Goal: Task Accomplishment & Management: Complete application form

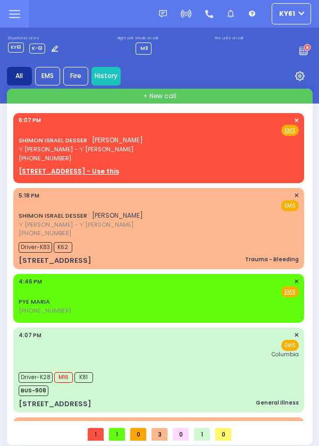
click at [295, 198] on span "✕" at bounding box center [296, 195] width 5 height 9
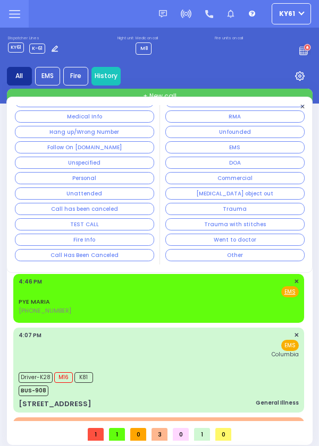
scroll to position [49, 0]
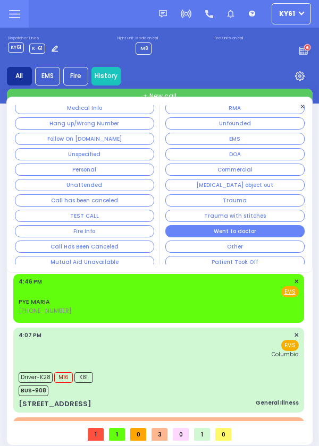
click at [275, 238] on button "Went to doctor" at bounding box center [234, 231] width 139 height 12
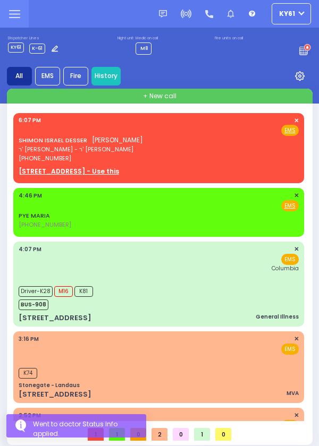
click at [294, 197] on span "✕" at bounding box center [296, 195] width 5 height 9
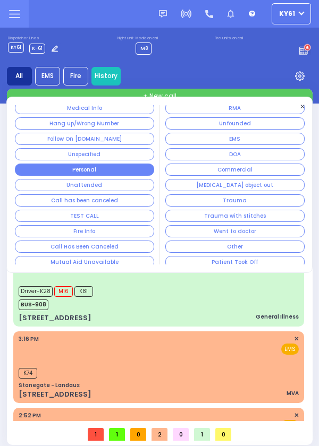
click at [112, 171] on button "Personal" at bounding box center [84, 170] width 139 height 12
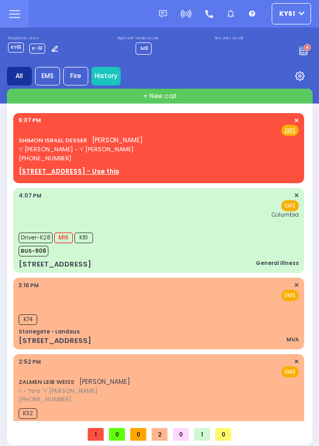
click at [225, 248] on div "Driver-K28 M16 K81 BUS-908" at bounding box center [159, 243] width 280 height 27
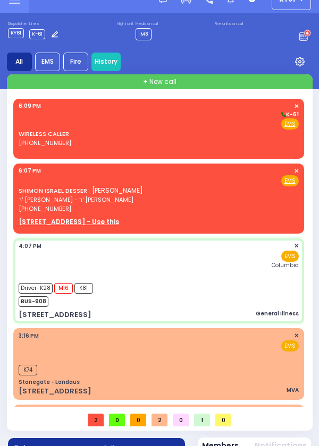
scroll to position [0, 0]
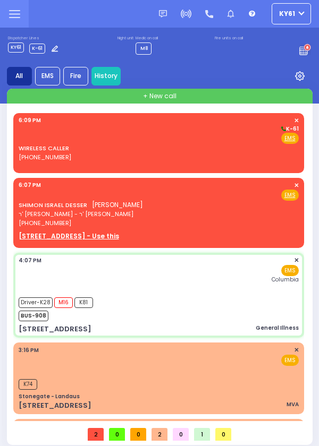
click at [184, 142] on div "Fire EMS" at bounding box center [159, 138] width 280 height 11
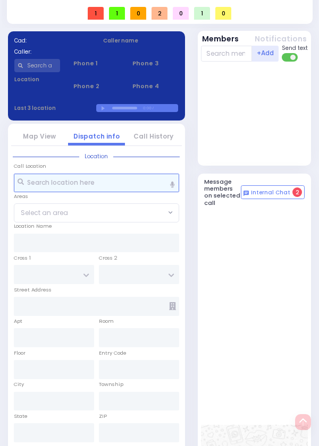
scroll to position [504, 0]
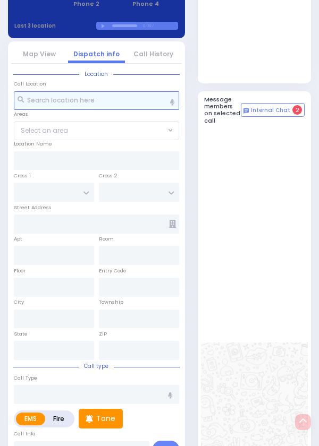
select select
radio input "true"
select select
type input "18:09"
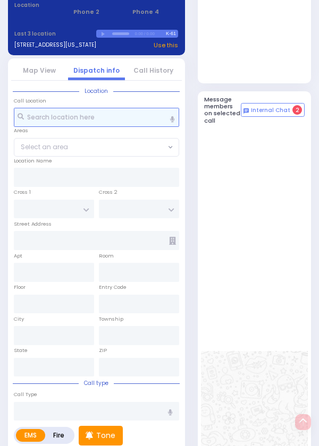
select select
radio input "true"
select select
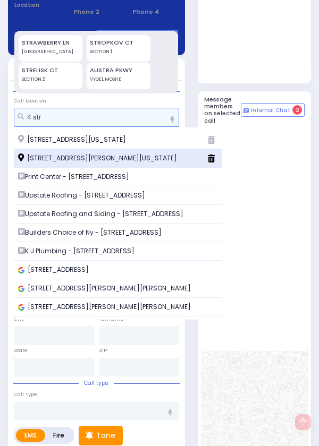
type input "4 str"
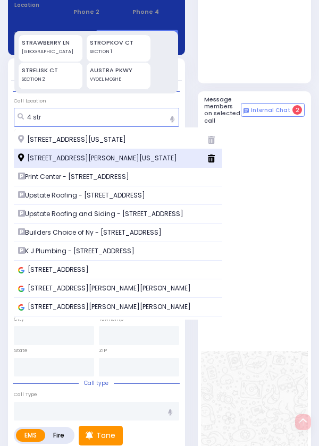
click at [127, 163] on span "4 Stropkov Court Kiryas Joel New York 10950" at bounding box center [99, 159] width 162 height 10
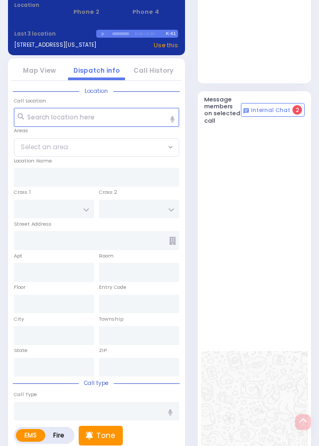
select select
radio input "true"
select select
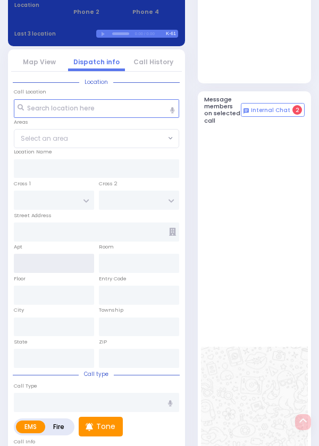
type input "RIMENEV COURT"
type input "DAJ BLVD"
type input "4 Stropkov Court"
type input "[PERSON_NAME]"
type input "[US_STATE]"
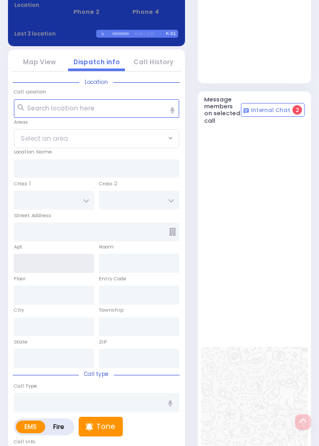
type input "10950"
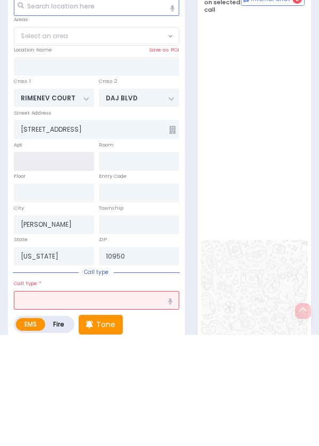
scroll to position [522, 0]
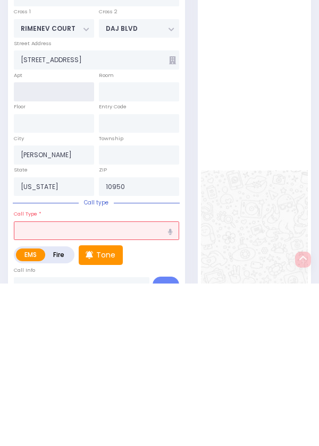
select select "SECTION 1"
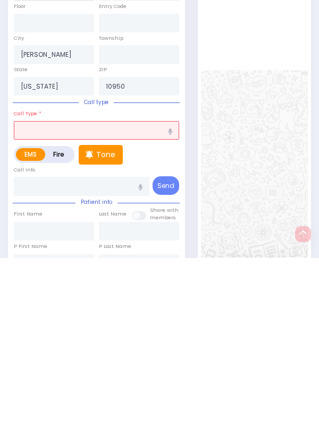
scroll to position [597, 0]
type input "301"
click at [106, 328] on input "text" at bounding box center [96, 318] width 165 height 19
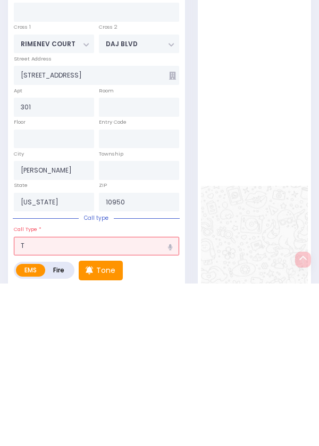
type input "Tr"
select select
radio input "true"
select select
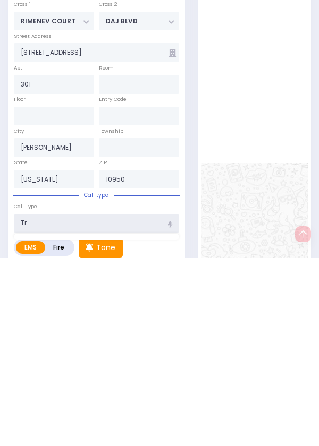
scroll to position [512, 0]
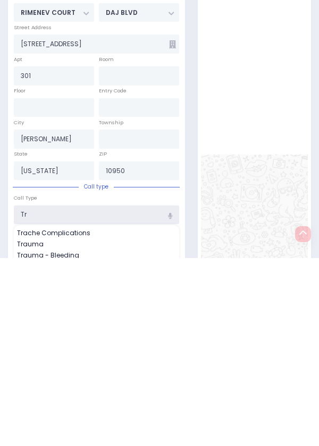
select select "SECTION 1"
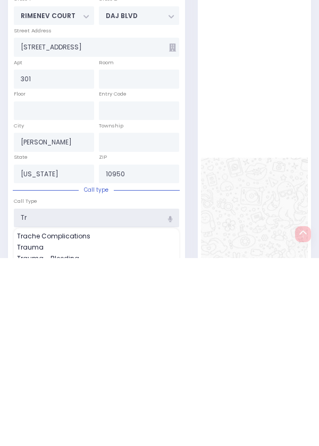
select select
radio input "true"
select select
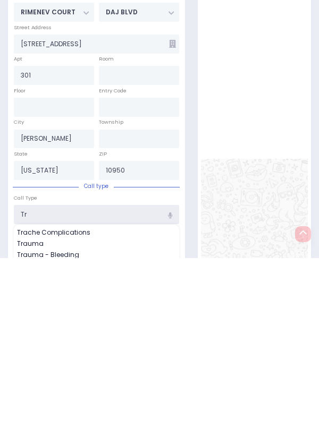
type input "Tra"
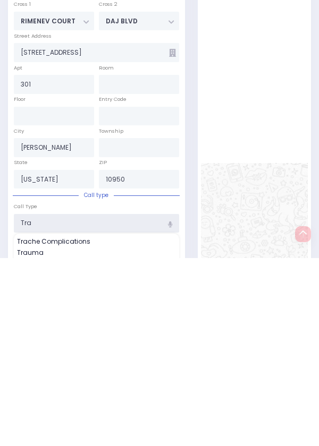
scroll to position [522, 0]
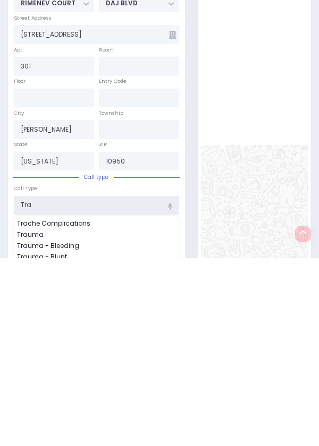
select select "SECTION 1"
type input "Trau"
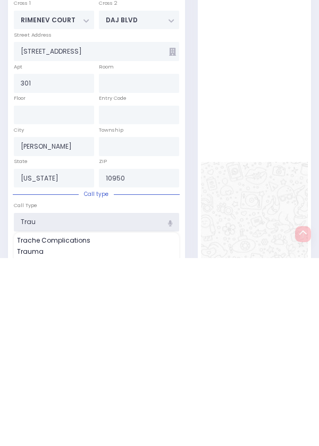
select select
radio input "true"
select select
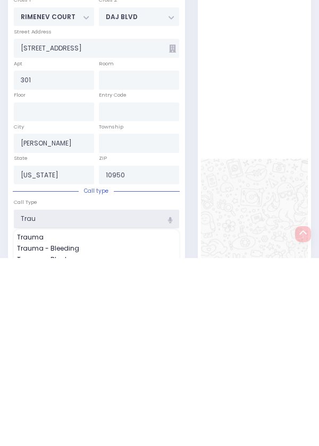
type input "Trauma"
radio input "true"
select select
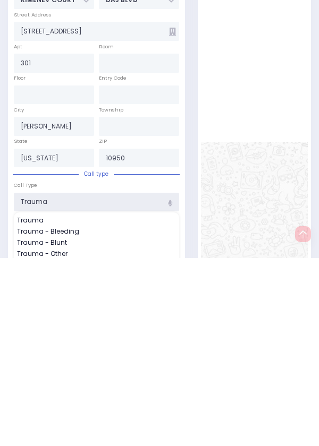
select select "SECTION 1"
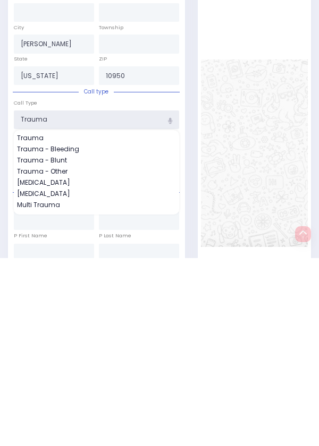
scroll to position [615, 0]
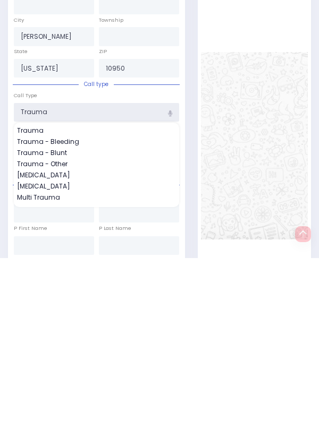
click at [123, 310] on input "Trauma" at bounding box center [96, 300] width 165 height 19
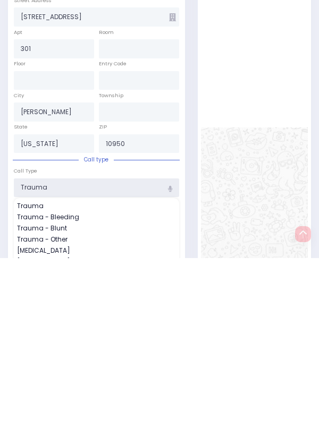
select select
radio input "true"
select select
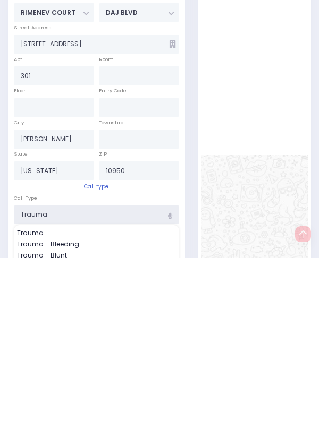
select select "SECTION 1"
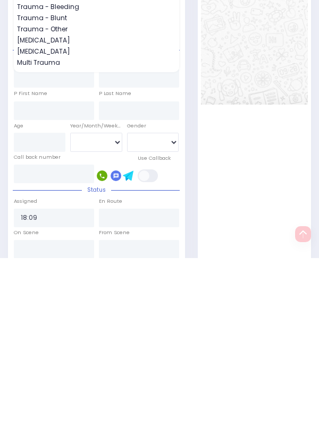
scroll to position [755, 0]
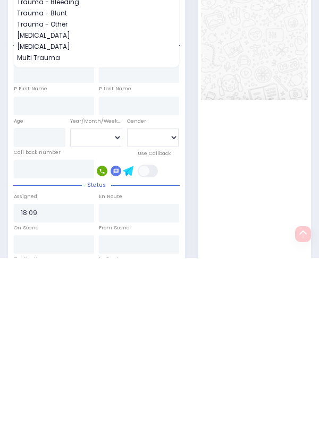
type input "Trauma"
click at [255, 309] on div at bounding box center [254, 194] width 107 height 632
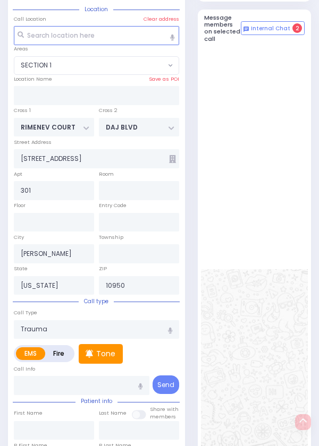
select select
radio input "true"
select select
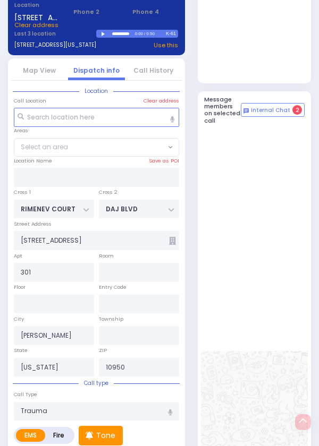
select select "SECTION 1"
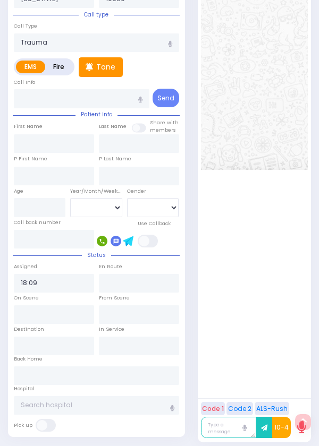
scroll to position [871, 0]
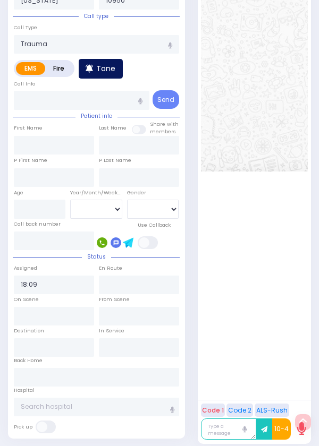
click at [105, 74] on p "Tone" at bounding box center [105, 68] width 19 height 11
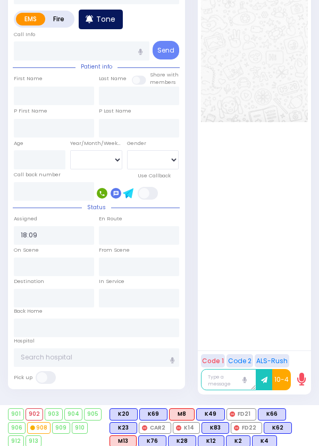
scroll to position [935, 0]
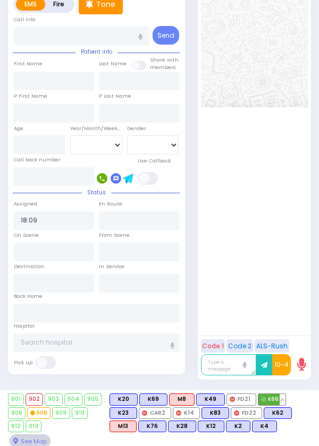
click at [285, 405] on span "K66" at bounding box center [271, 399] width 27 height 11
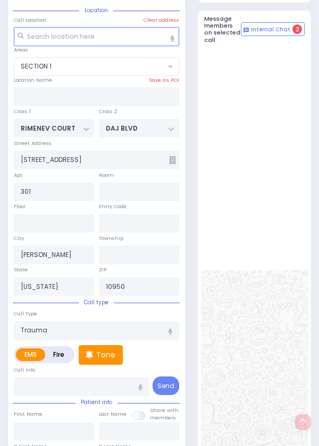
scroll to position [504, 0]
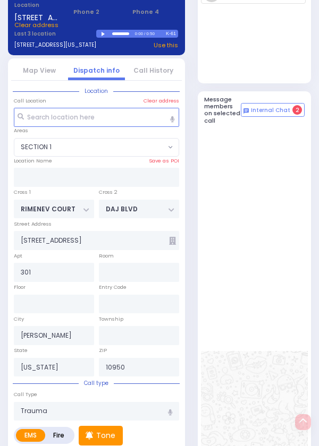
select select
radio input "true"
select select
type input "18:11"
select select "SECTION 1"
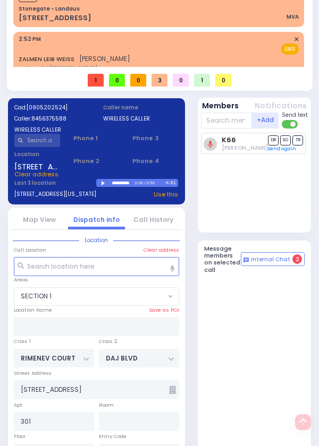
scroll to position [358, 0]
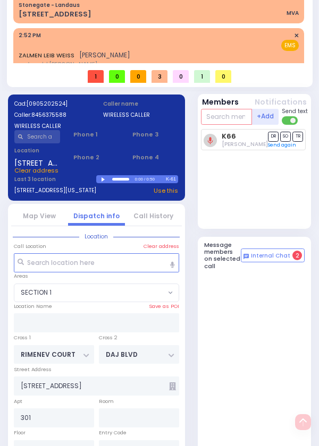
click at [238, 125] on input "text" at bounding box center [226, 117] width 51 height 16
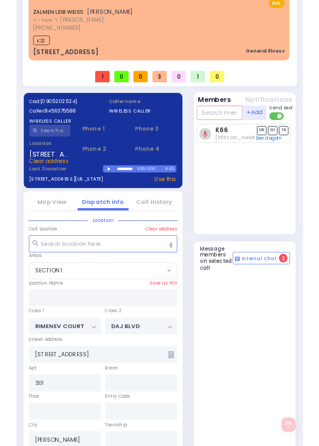
scroll to position [0, 0]
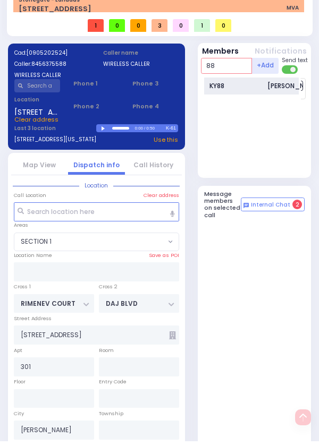
type input "88"
click at [282, 96] on div "Mordechai Ungar" at bounding box center [293, 91] width 53 height 10
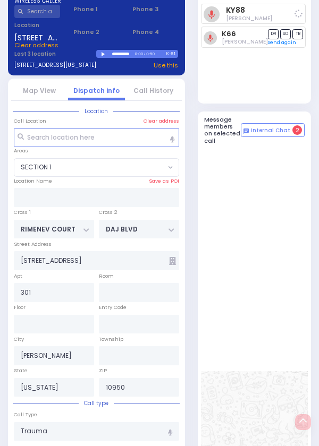
select select
radio input "true"
select select
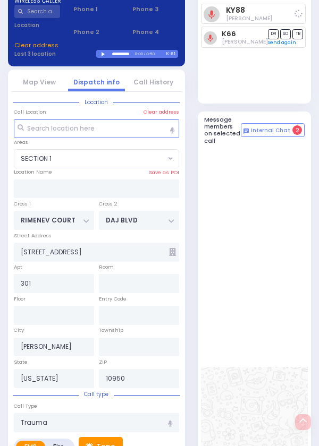
scroll to position [504, 0]
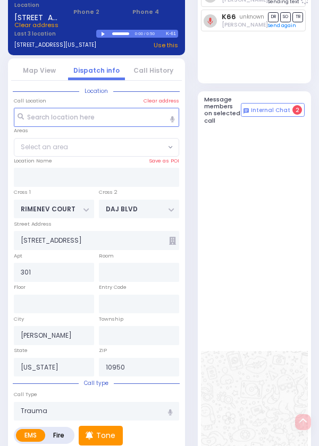
select select "SECTION 1"
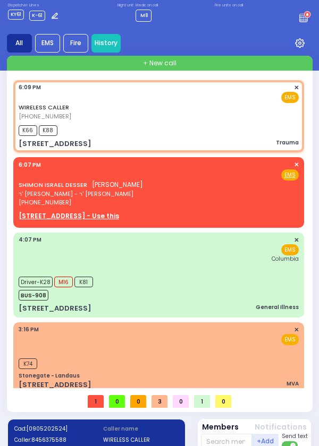
scroll to position [0, 0]
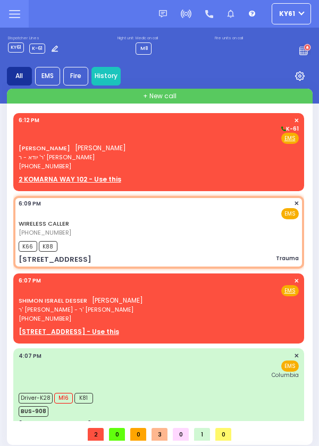
click at [309, 442] on div "SHMIEL STEIN שמואל שטיין ר' יודא - ר' שמואל אהרן לאנדא (845) 421-5452 EMS" at bounding box center [159, 274] width 299 height 335
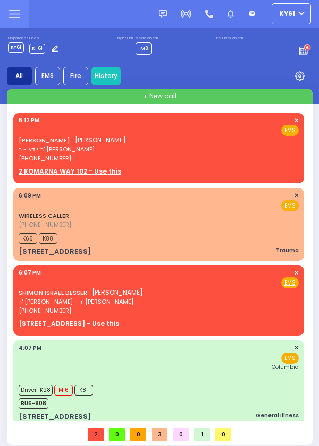
click at [298, 121] on div "SHMIEL STEIN שמואל שטיין ר' יודא - ר' שמואל אהרן לאנדא (845) 421-5452 6:12 PM ✕…" at bounding box center [158, 147] width 286 height 64
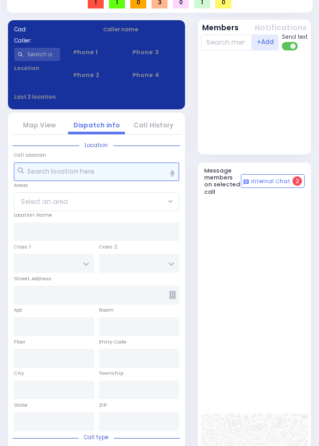
select select
radio input "true"
type input "SHMIEL"
type input "STEIN"
select select
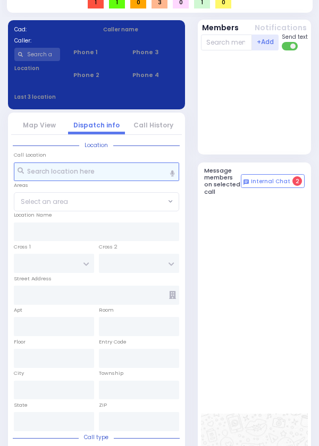
type input "18:12"
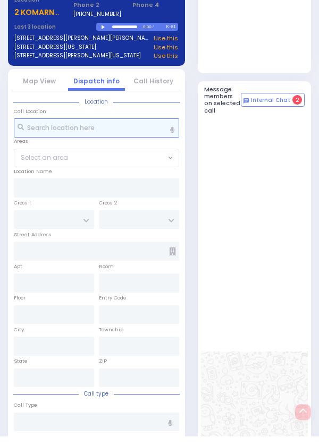
select select
radio input "true"
select select
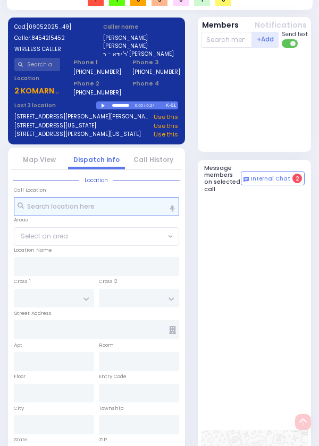
scroll to position [414, 0]
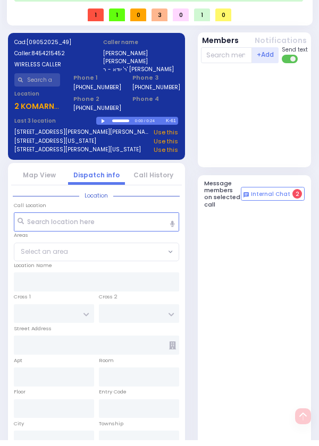
click at [275, 168] on div at bounding box center [255, 120] width 109 height 95
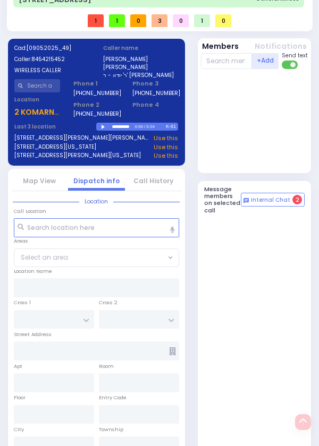
click at [264, 164] on div at bounding box center [255, 120] width 109 height 95
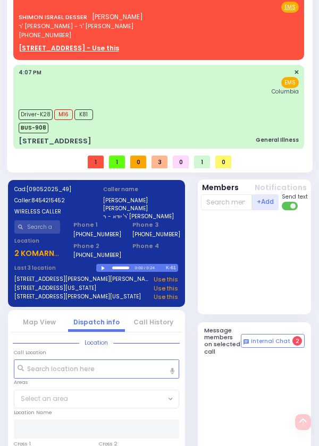
scroll to position [0, 0]
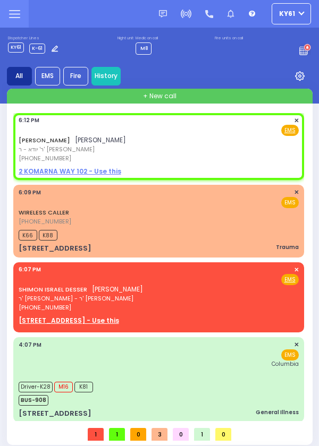
click at [294, 121] on span "✕" at bounding box center [296, 120] width 5 height 9
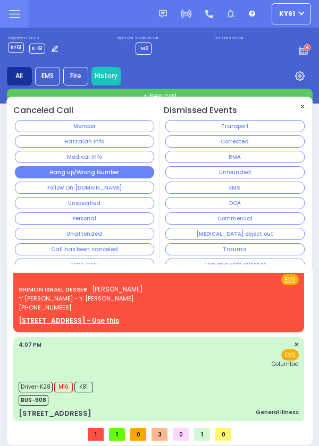
click at [116, 176] on button "Hang up/Wrong Number" at bounding box center [84, 172] width 139 height 12
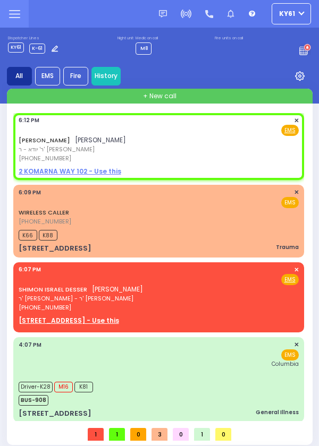
select select
radio input "true"
select select
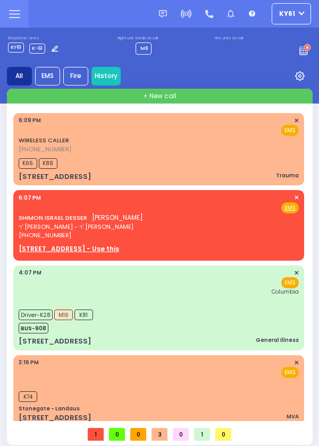
click at [294, 199] on span "✕" at bounding box center [296, 197] width 5 height 9
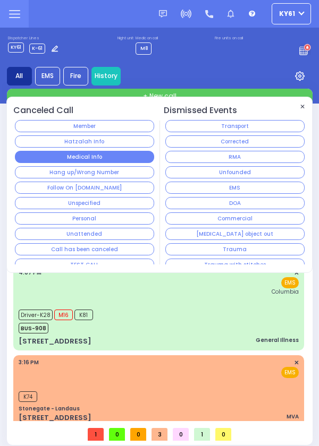
click at [111, 162] on button "Medical Info" at bounding box center [84, 157] width 139 height 12
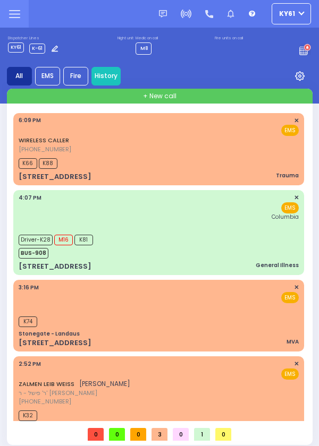
click at [15, 270] on div "4:07 PM ✕ EMS Columbia" at bounding box center [158, 232] width 286 height 81
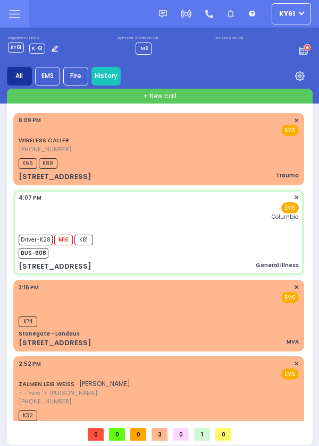
scroll to position [9, 0]
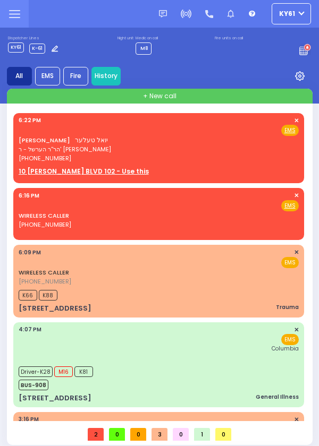
click at [210, 151] on div "JOEL TELLER יואל טעלער הר''ר הערשל - ר' יצחק מאיר שפירא (845) 774-1583 6:22 PM …" at bounding box center [159, 139] width 280 height 47
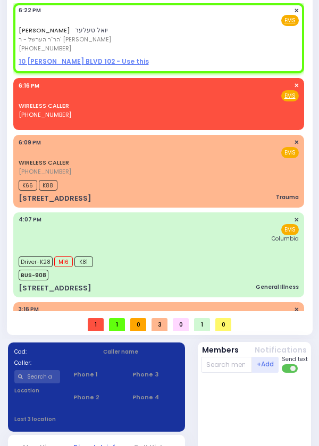
scroll to position [504, 0]
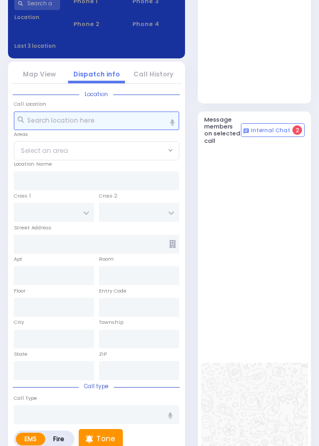
select select
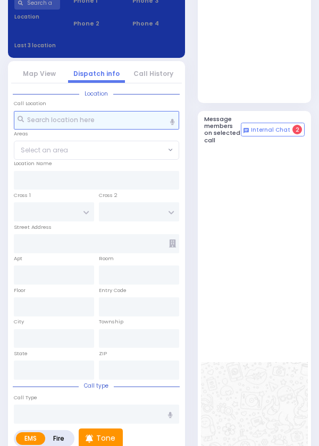
radio input "true"
type input "JOEL"
type input "TELLER"
select select
type input "18:22"
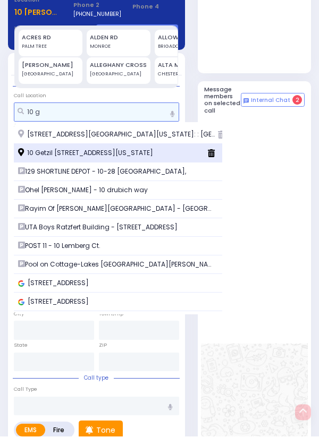
type input "10 g"
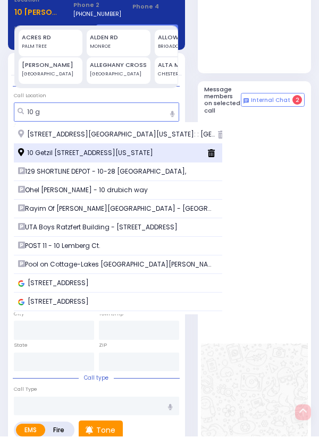
click at [89, 168] on span "10 Getzil Berger Boulevard Monroe New York 10950" at bounding box center [87, 163] width 138 height 10
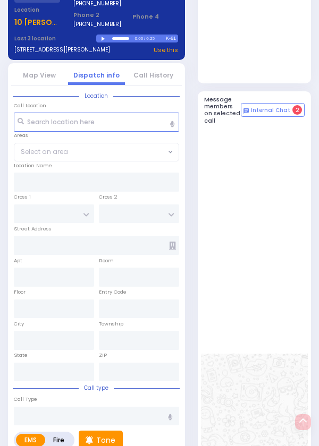
select select
radio input "true"
select select
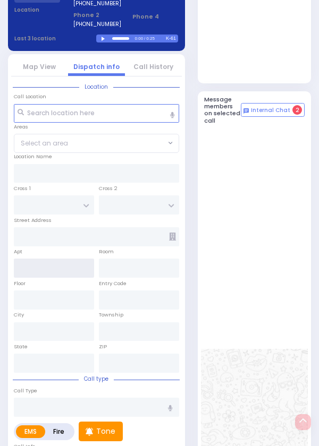
type input "KERESTIER COURT"
type input "ISRAEL ZUPNICK DR"
type input "10 Getzil Berger Boulevard"
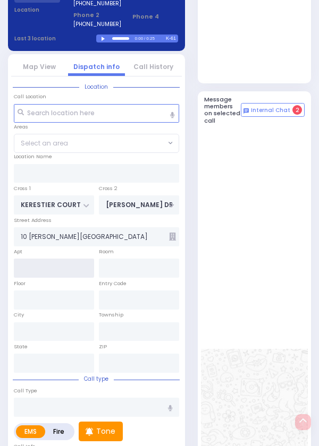
type input "Monroe"
type input "[US_STATE]"
type input "10950"
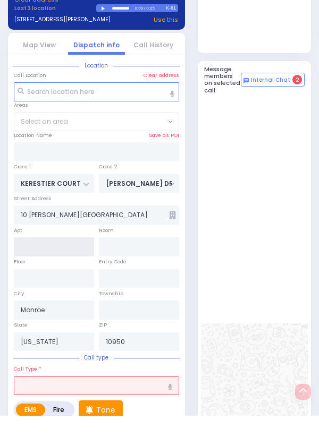
select select "SECTION 4"
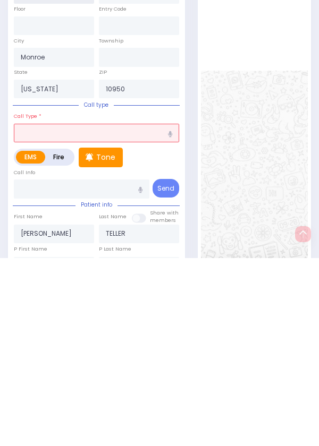
scroll to position [604, 0]
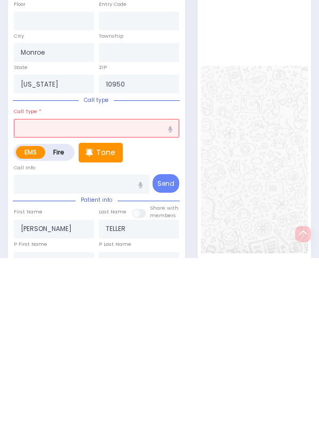
type input "102"
click at [124, 326] on input "text" at bounding box center [96, 316] width 165 height 19
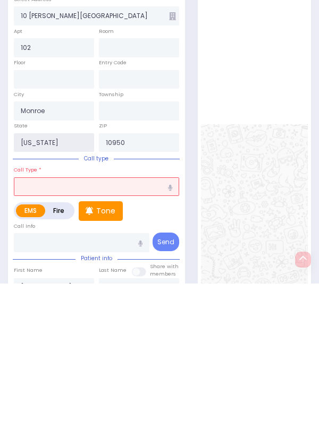
click at [66, 315] on input "[US_STATE]" at bounding box center [54, 305] width 80 height 19
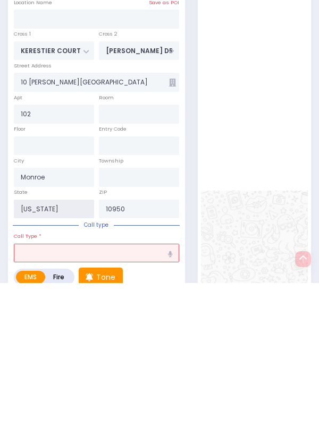
select select
radio input "true"
select select
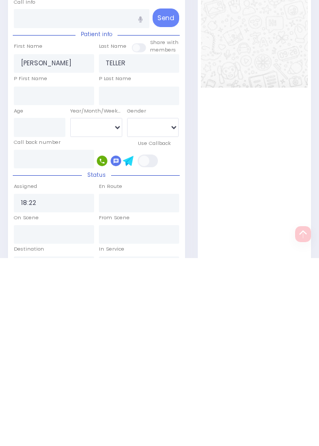
select select "SECTION 4"
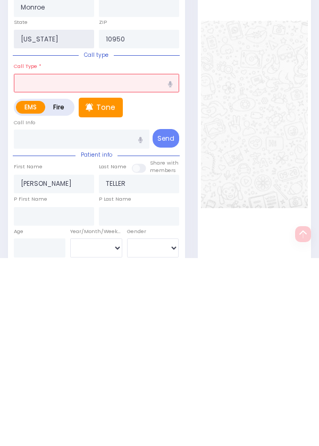
select select
radio input "true"
select select
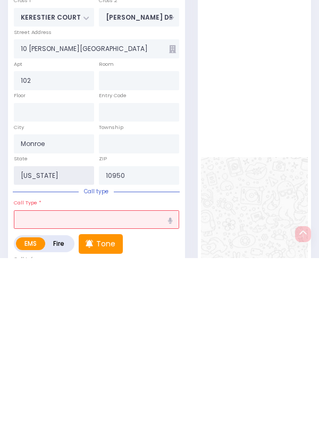
select select "SECTION 4"
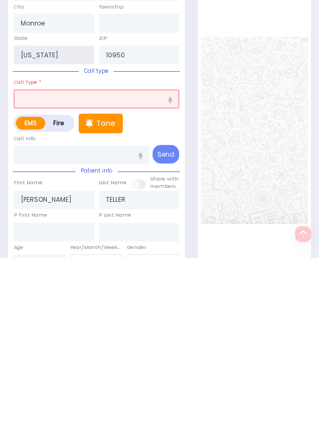
scroll to position [634, 0]
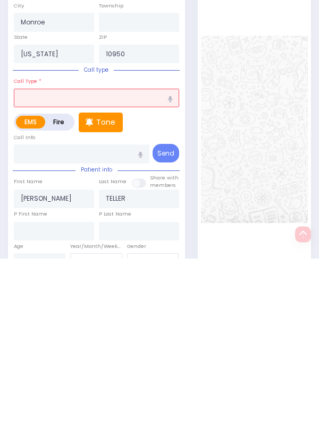
click at [59, 317] on label "Fire" at bounding box center [59, 310] width 28 height 13
radio input "true"
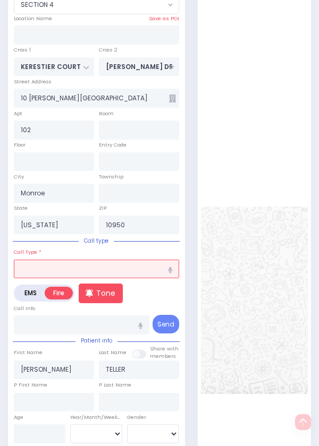
scroll to position [654, 0]
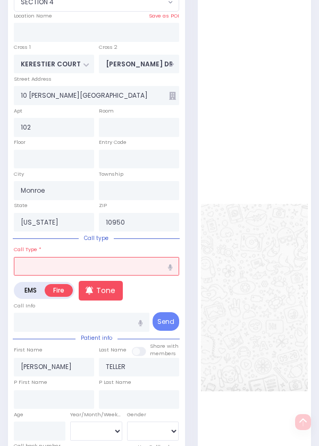
click at [148, 276] on input "text" at bounding box center [96, 266] width 165 height 19
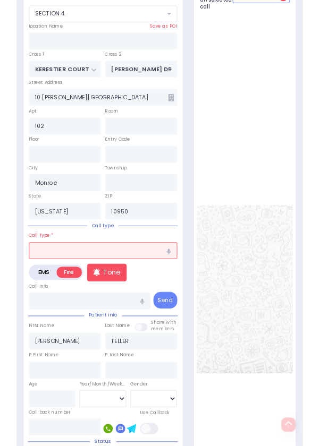
scroll to position [103, 0]
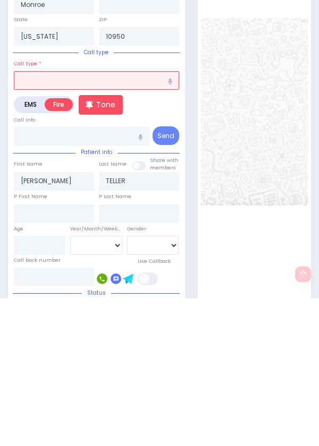
type input "A"
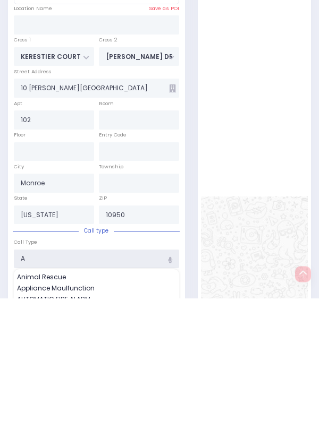
select select
radio input "true"
select select
select select "SECTION 4"
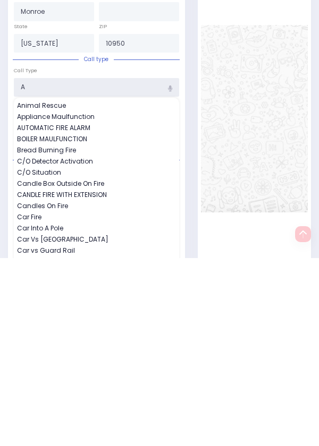
scroll to position [656, 0]
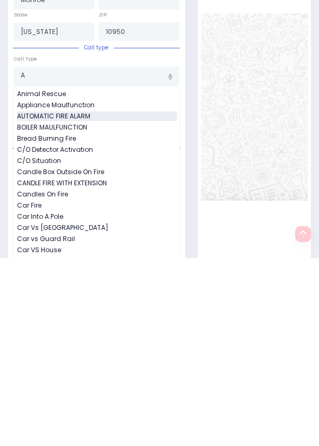
click at [35, 309] on span "AUTOMATIC FIRE ALARM" at bounding box center [55, 305] width 77 height 10
type input "AUTOMATIC FIRE ALARM"
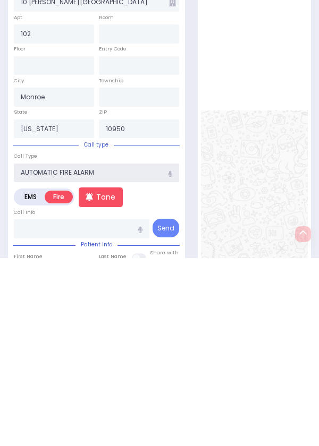
select select
radio input "true"
select select
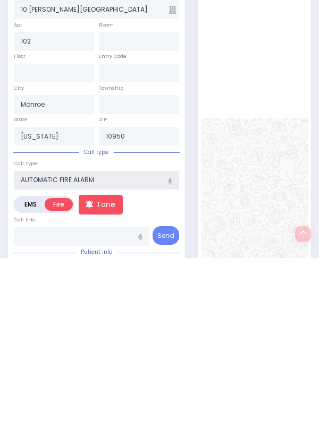
select select "SECTION 4"
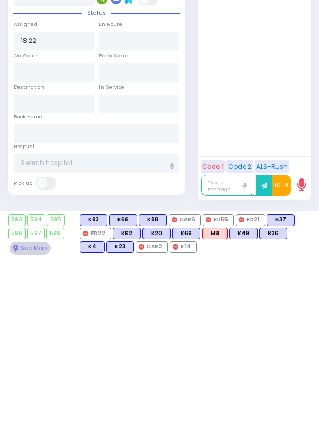
scroll to position [978, 0]
click at [248, 413] on div "593 594 595 596 597 599" at bounding box center [159, 422] width 319 height 47
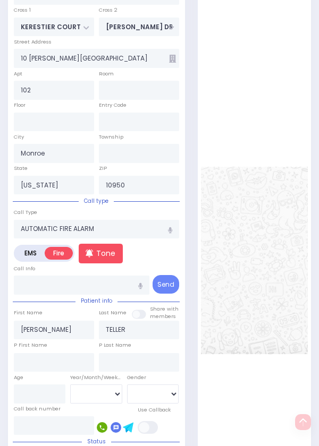
select select
radio input "true"
select select
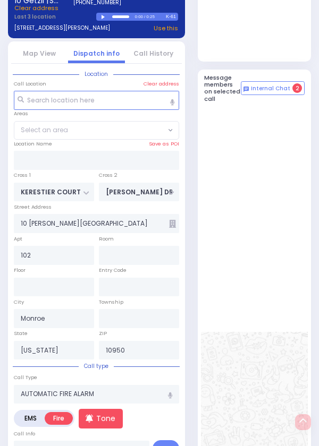
select select "SECTION 4"
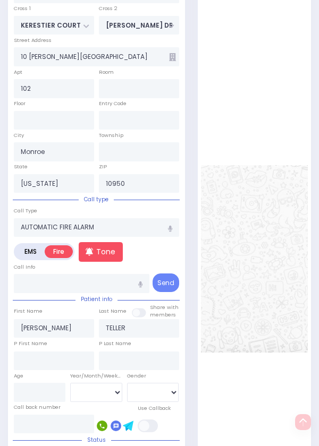
scroll to position [927, 0]
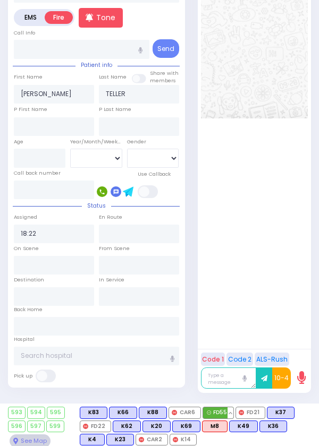
click at [217, 418] on span "FD55" at bounding box center [218, 413] width 30 height 11
click at [186, 418] on span "CAR6" at bounding box center [184, 413] width 31 height 11
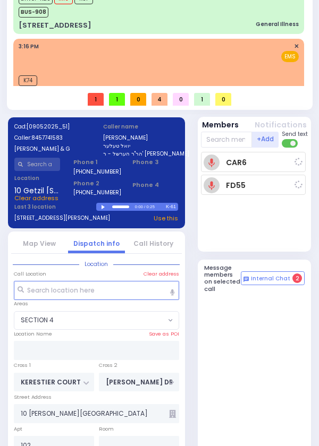
select select
radio input "true"
select select
type input "18:26"
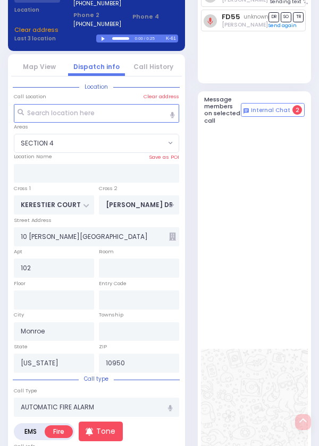
select select
radio input "true"
select select
select select "SECTION 4"
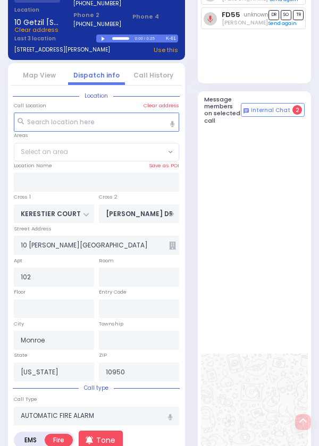
select select "SECTION 4"
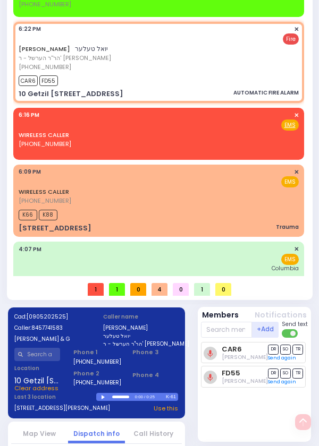
scroll to position [0, 0]
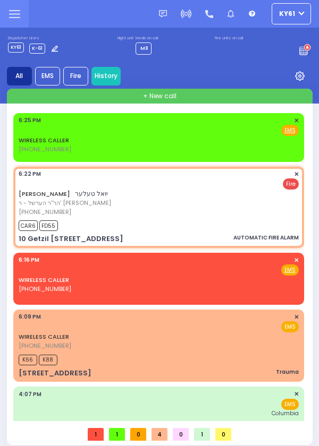
click at [205, 134] on div "Fire EMS" at bounding box center [159, 130] width 280 height 11
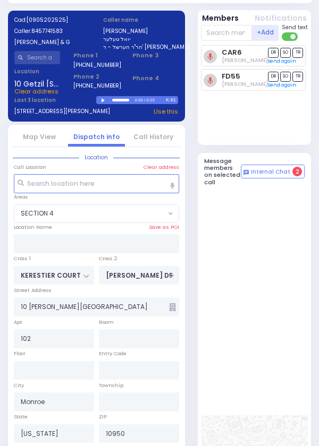
select select
radio input "true"
select select
type input "18:25"
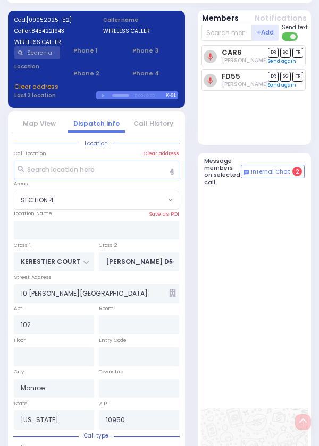
scroll to position [504, 0]
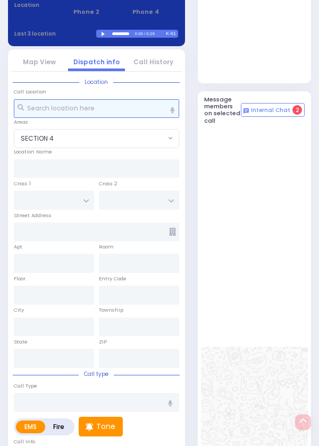
click at [138, 118] on input "text" at bounding box center [96, 108] width 165 height 19
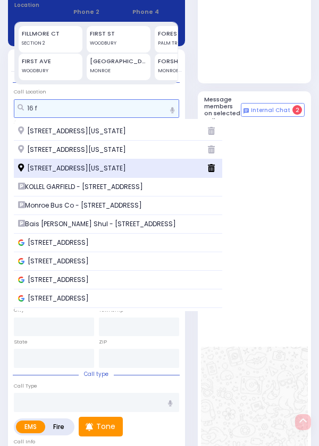
type input "16 f"
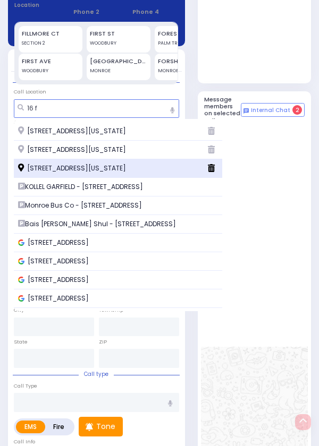
click at [129, 173] on span "16 Fillmore Court Monroe New York 10950" at bounding box center [73, 169] width 111 height 10
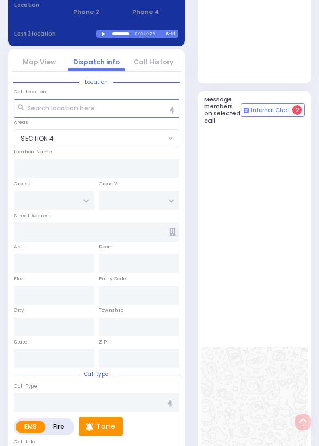
select select
radio input "true"
select select
type input "KALEV WAY"
type input "TARNOPOL WAY"
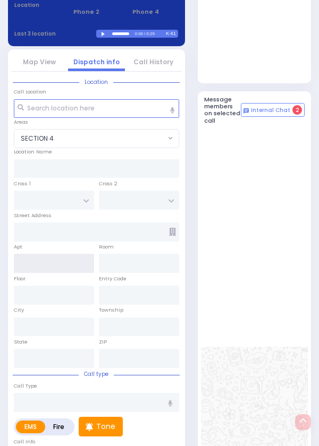
type input "16 Fillmore Court"
type input "Monroe"
type input "[US_STATE]"
type input "10950"
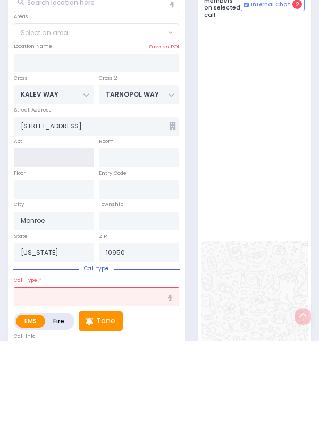
select select "SECTION 3"
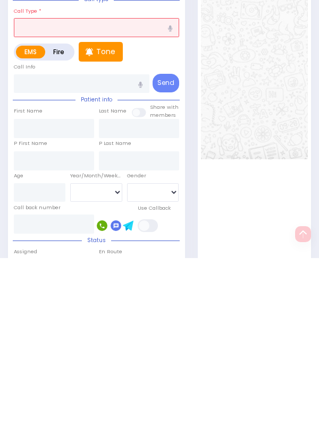
scroll to position [692, 0]
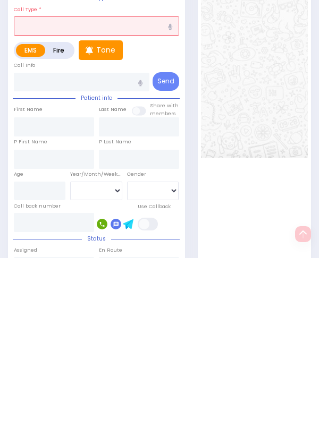
type input "216"
click at [60, 245] on label "Fire" at bounding box center [59, 238] width 28 height 13
radio input "true"
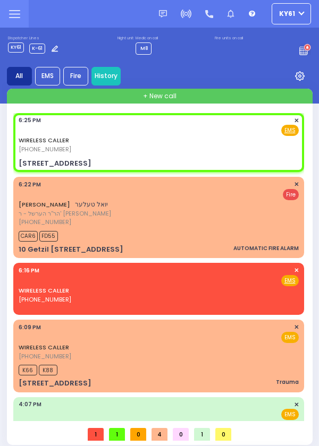
click at [194, 144] on div "WIRELESS CALLER (845) 422-1943 6:25 PM ✕ Fire EMS" at bounding box center [159, 135] width 280 height 38
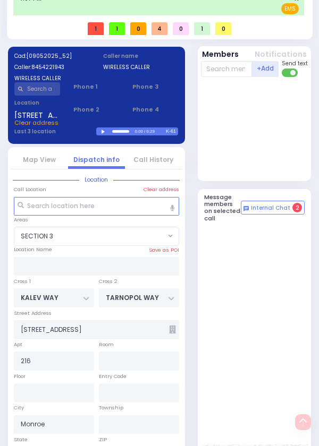
scroll to position [504, 0]
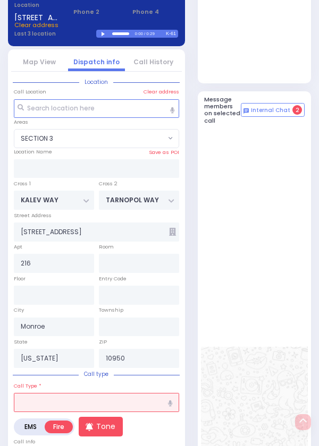
select select
radio input "true"
select select
radio input "true"
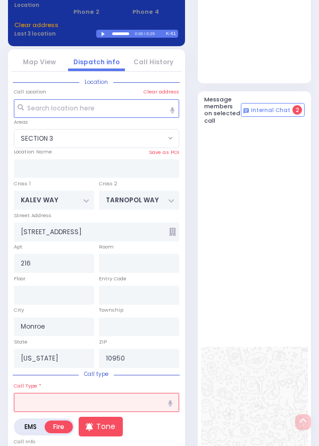
select select
radio input "true"
select select
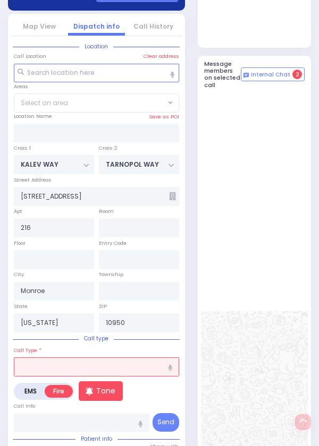
select select "SECTION 3"
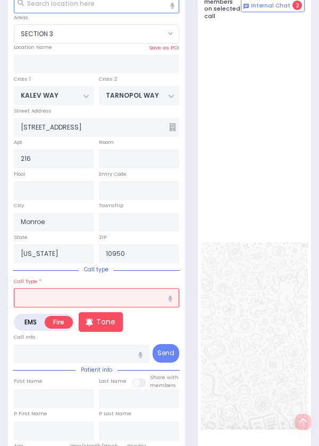
scroll to position [619, 0]
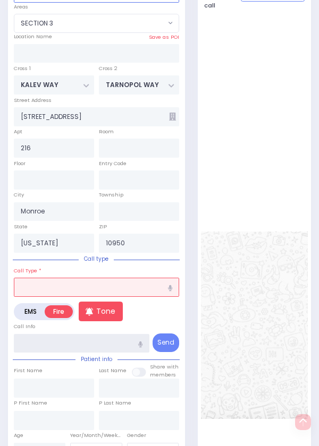
click at [110, 353] on input "text" at bounding box center [81, 343] width 135 height 19
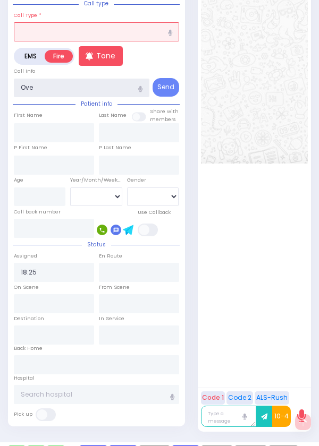
scroll to position [874, 0]
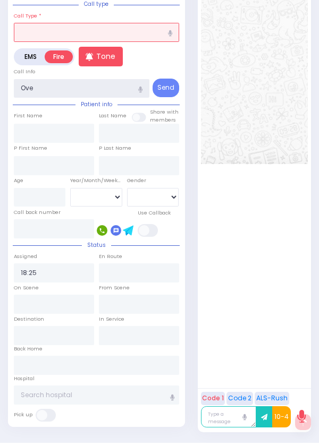
click at [106, 98] on input "Ove" at bounding box center [81, 88] width 135 height 19
click at [111, 98] on input "Ove" at bounding box center [81, 88] width 135 height 19
type input "Ove"
click at [128, 42] on input "text" at bounding box center [96, 32] width 165 height 19
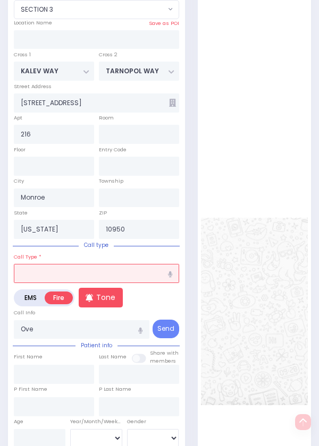
select select
radio input "true"
select select
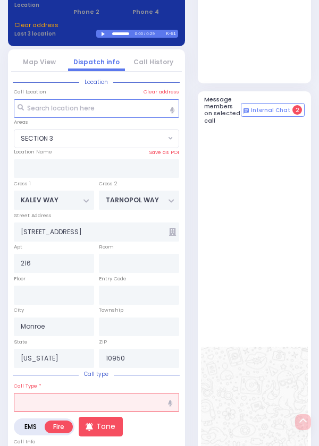
type input "O"
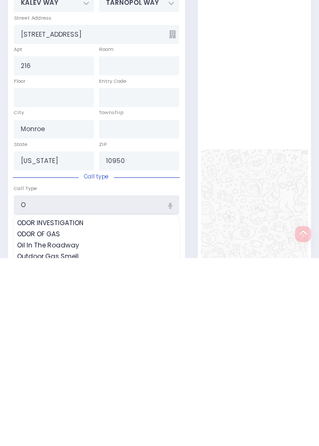
select select "SECTION 3"
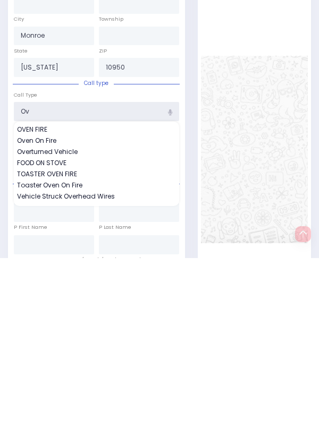
scroll to position [617, 0]
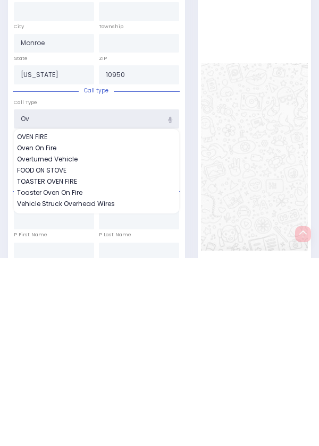
type input "Ov"
click at [63, 317] on div "Call Type Ov OVEN FIRE Oven On Fire Overturned Vehicle FOOD ON STOVE" at bounding box center [96, 300] width 165 height 31
select select
radio input "true"
select select
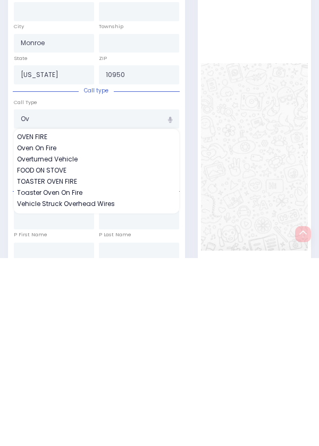
scroll to position [504, 0]
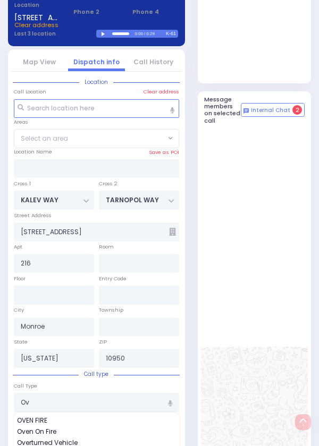
select select "SECTION 3"
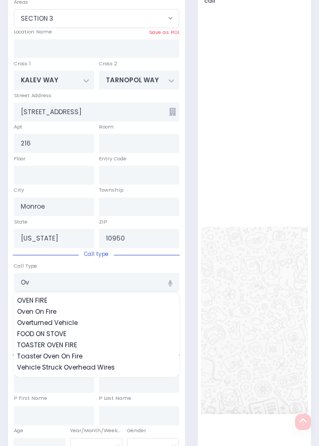
scroll to position [629, 0]
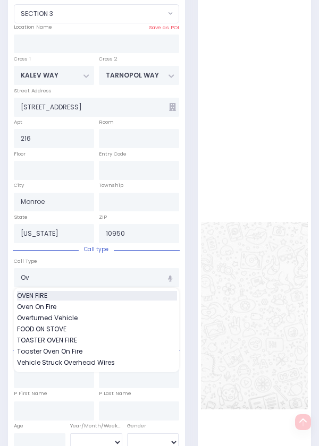
click at [50, 301] on span "OVEN FIRE" at bounding box center [33, 296] width 33 height 10
type input "OVEN FIRE"
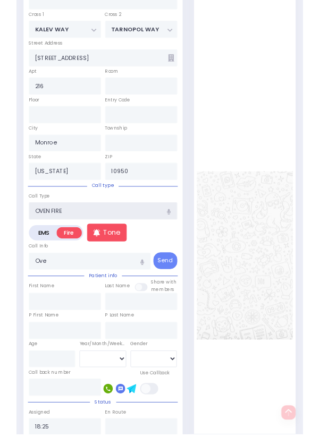
scroll to position [676, 0]
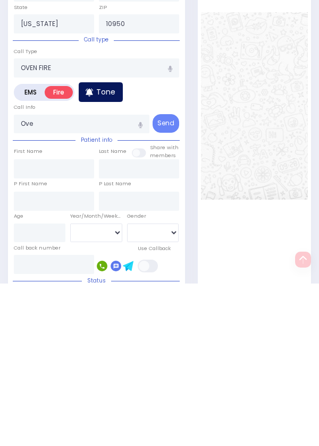
click at [107, 260] on p "Tone" at bounding box center [105, 254] width 19 height 11
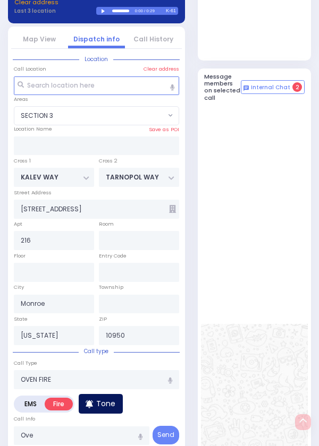
scroll to position [504, 0]
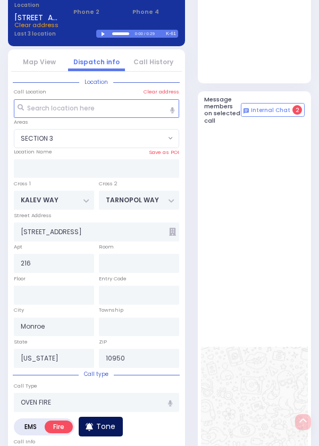
select select
radio input "true"
select select
select select "SECTION 3"
select select
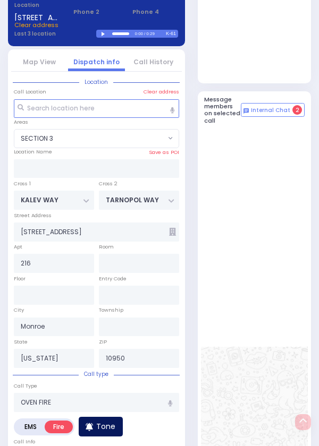
radio input "true"
select select
select select "SECTION 3"
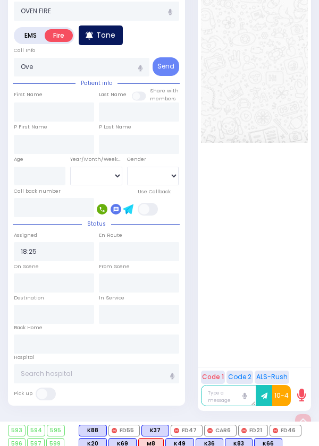
scroll to position [913, 0]
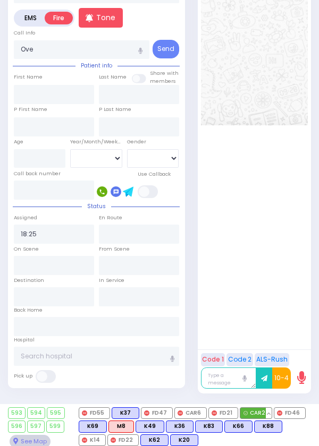
click at [254, 419] on span "CAR2" at bounding box center [255, 413] width 31 height 11
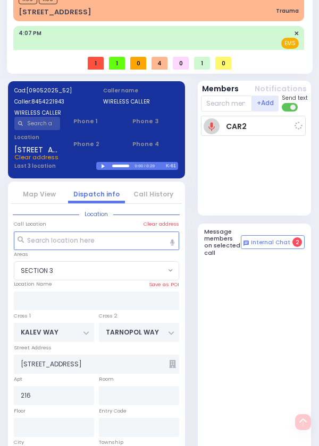
scroll to position [346, 0]
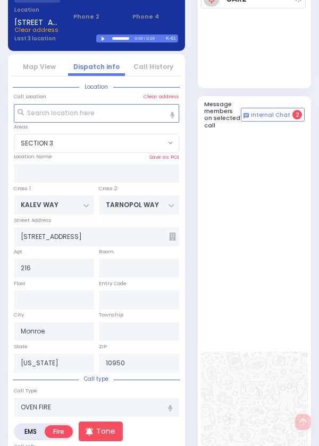
select select
radio input "true"
select select
type input "18:27"
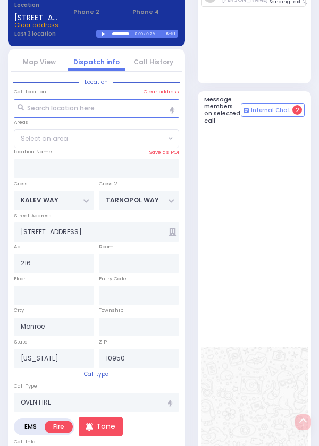
select select "SECTION 3"
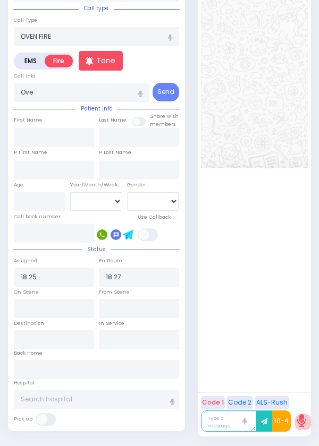
scroll to position [913, 0]
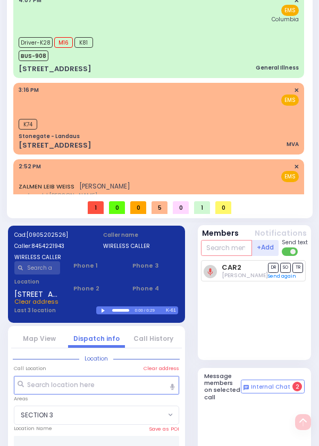
click at [241, 256] on input "text" at bounding box center [226, 248] width 51 height 16
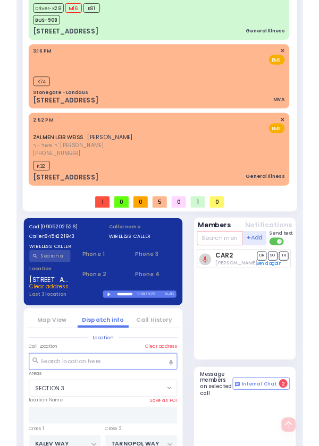
scroll to position [140, 0]
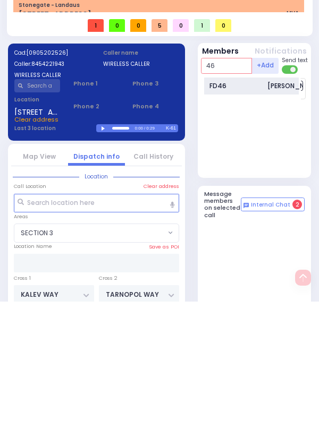
type input "46"
click at [272, 235] on div "[PERSON_NAME]" at bounding box center [293, 231] width 53 height 10
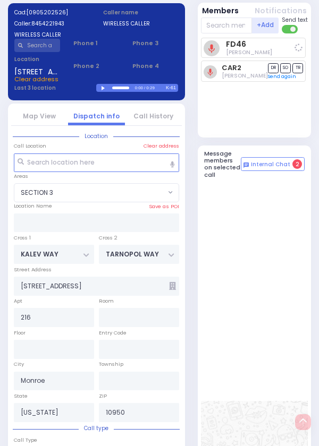
select select
radio input "true"
select select
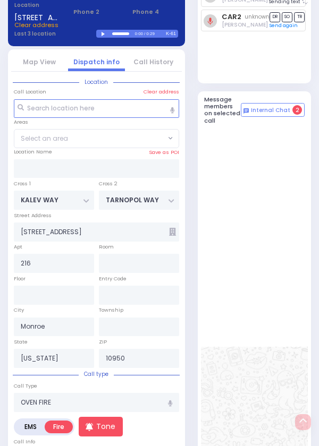
select select "SECTION 3"
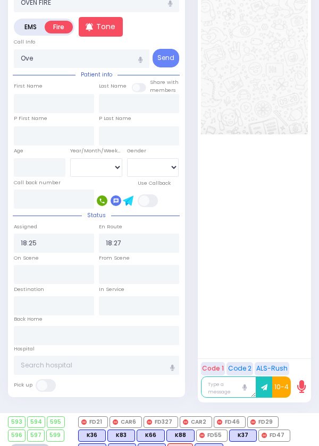
scroll to position [913, 0]
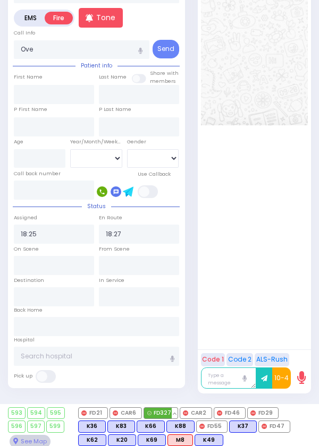
click at [177, 419] on span "FD327" at bounding box center [160, 413] width 33 height 11
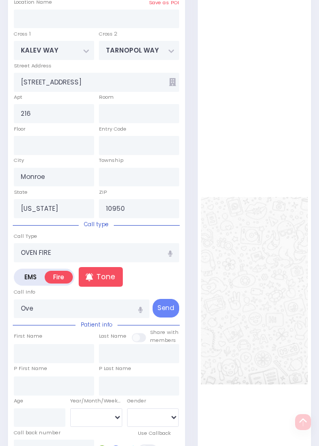
scroll to position [504, 0]
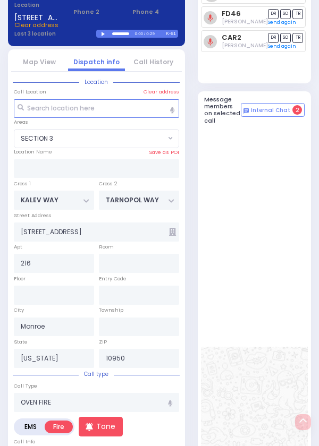
select select
radio input "true"
select select
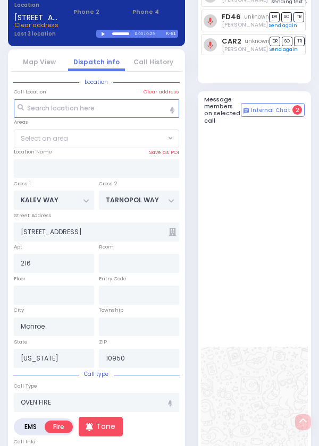
select select "SECTION 3"
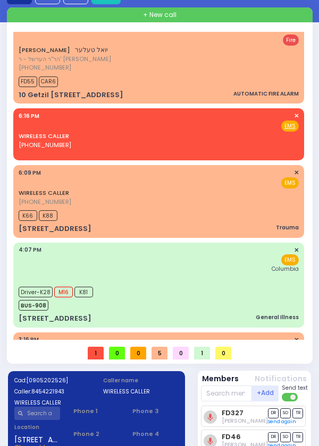
scroll to position [0, 0]
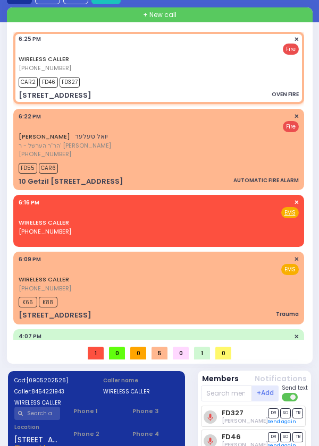
click at [294, 204] on span "✕" at bounding box center [296, 202] width 5 height 9
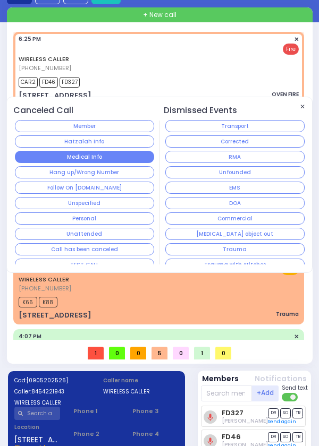
click at [124, 160] on button "Medical Info" at bounding box center [84, 157] width 139 height 12
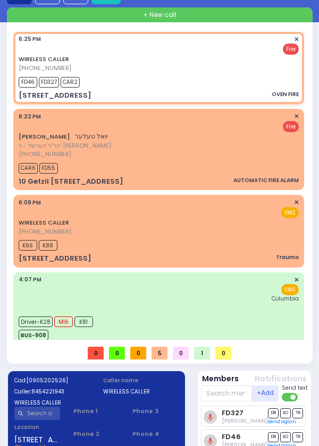
click at [299, 203] on div "WIRELESS CALLER (845) 637-5588 6:09 PM ✕ EMS K66 K88" at bounding box center [158, 231] width 286 height 69
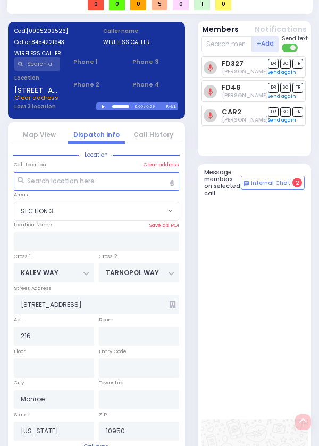
scroll to position [504, 0]
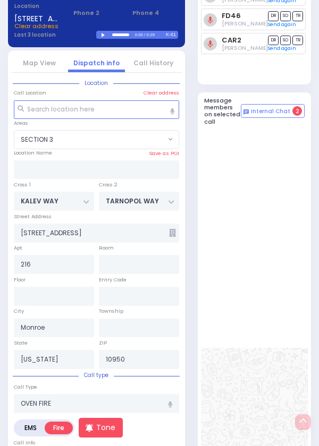
select select
type input "Trauma"
radio input "true"
select select
type input "18:09"
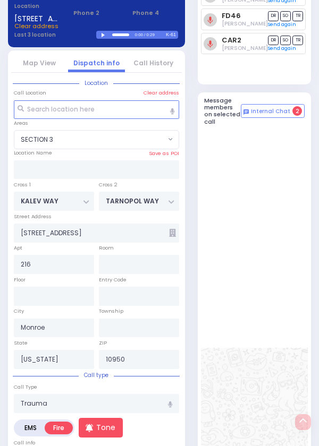
type input "18:11"
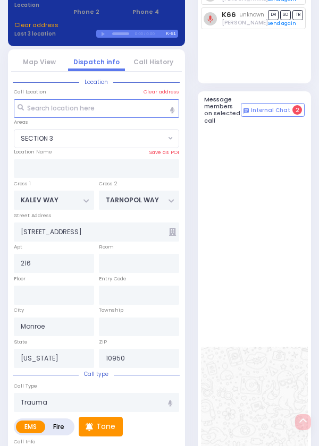
type input "RIMENEV COURT"
type input "DAJ BLVD"
type input "4 Stropkov Court"
type input "301"
type input "[PERSON_NAME]"
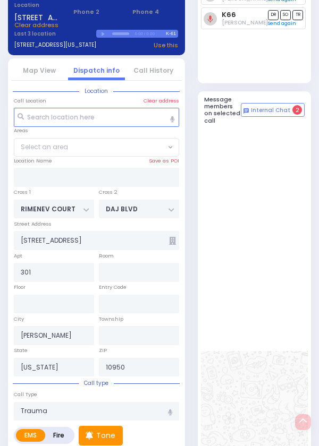
select select "SECTION 1"
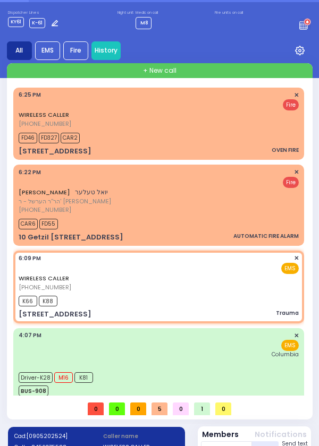
scroll to position [0, 0]
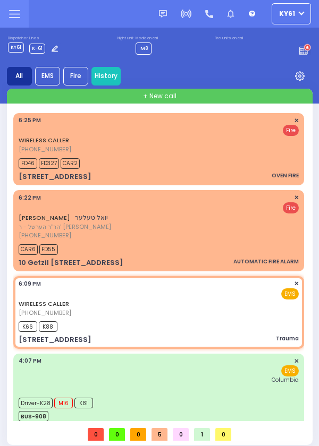
click at [294, 288] on span "✕" at bounding box center [296, 283] width 5 height 9
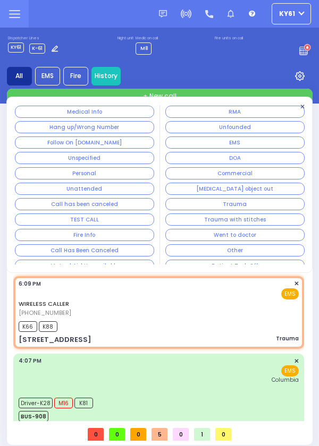
scroll to position [53, 0]
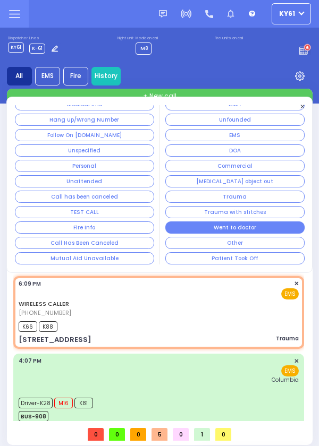
click at [267, 232] on button "Went to doctor" at bounding box center [234, 228] width 139 height 12
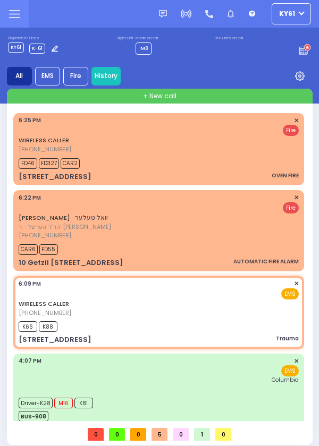
select select
radio input "true"
select select
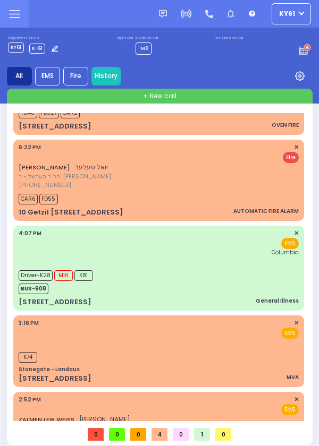
scroll to position [56, 0]
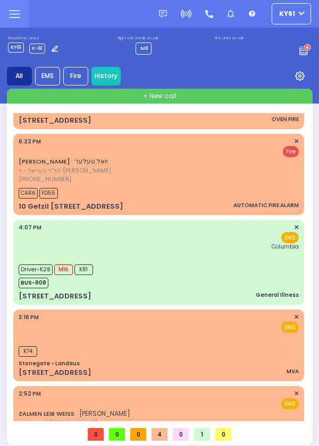
click at [295, 324] on div "EMS" at bounding box center [159, 327] width 280 height 11
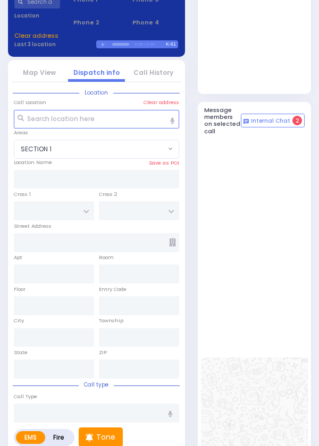
scroll to position [504, 0]
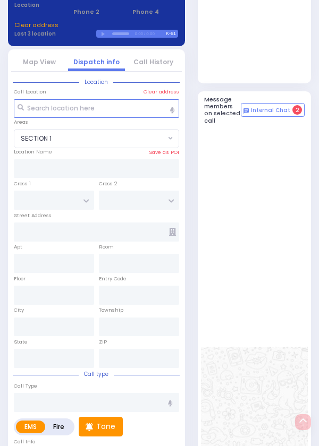
select select
type input "MVA"
radio input "true"
select select
type input "15:16"
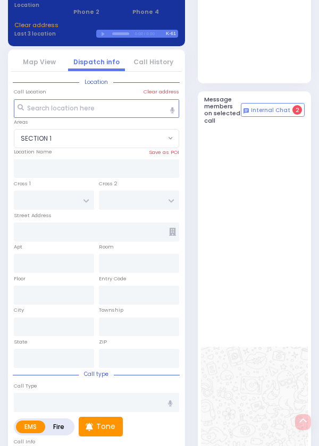
type input "15:17"
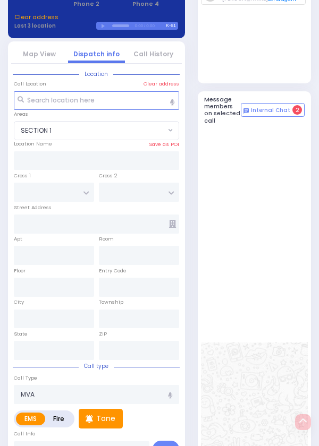
type input "Stonegate - Landaus"
type input "STATE ROUTE 208"
type input "TANAGER RD"
type input "[STREET_ADDRESS]"
type input "Monroe"
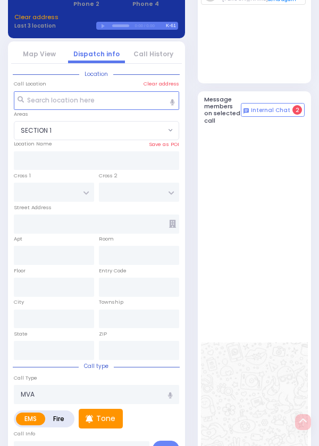
type input "[US_STATE]"
type input "10950"
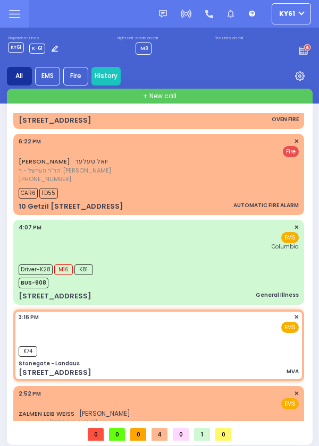
scroll to position [0, 0]
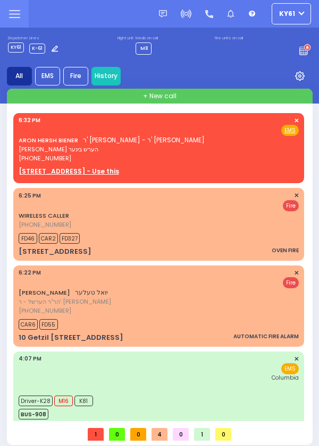
scroll to position [5, 0]
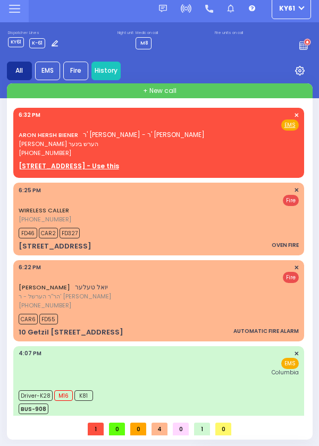
click at [236, 142] on div "[PERSON_NAME] ר' [PERSON_NAME] - ר' [PERSON_NAME] [PERSON_NAME] [PHONE_NUMBER] …" at bounding box center [159, 134] width 280 height 47
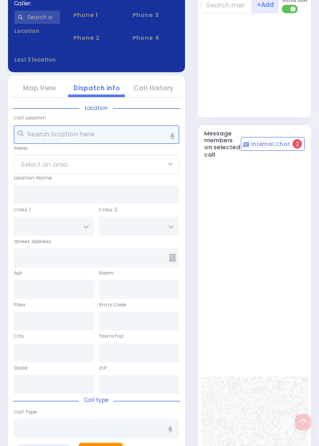
scroll to position [504, 0]
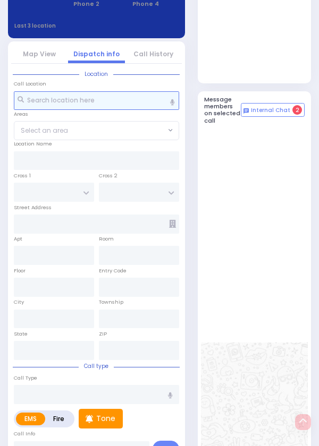
select select
radio input "true"
type input "ARON HERSH"
type input "BIENER"
select select
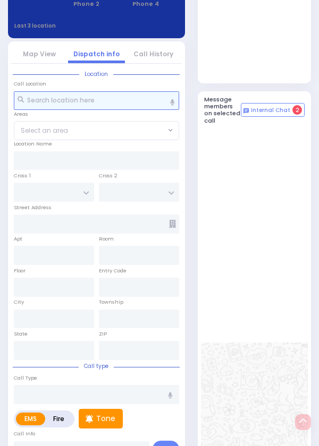
type input "18:32"
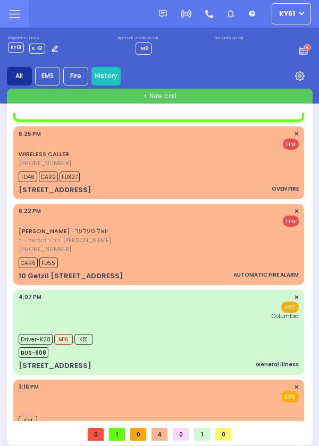
scroll to position [0, 0]
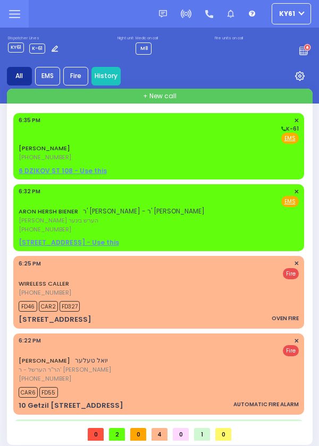
click at [208, 138] on div "Fire EMS" at bounding box center [159, 138] width 280 height 11
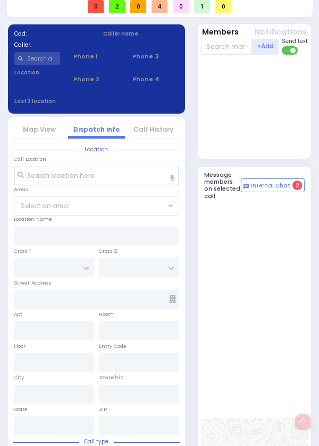
scroll to position [504, 0]
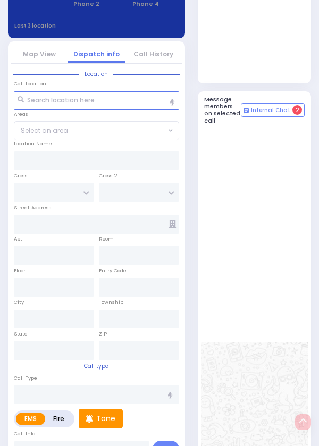
select select
radio input "true"
type input "[PERSON_NAME]"
select select
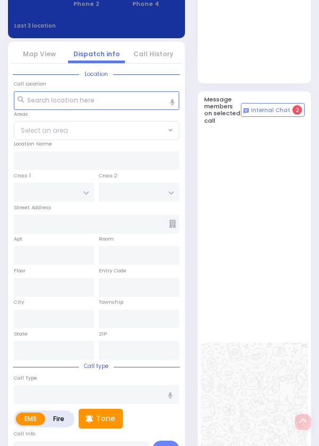
type input "18:35"
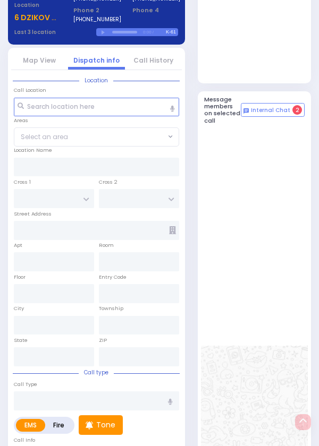
click at [107, 65] on link "Dispatch info" at bounding box center [96, 60] width 46 height 9
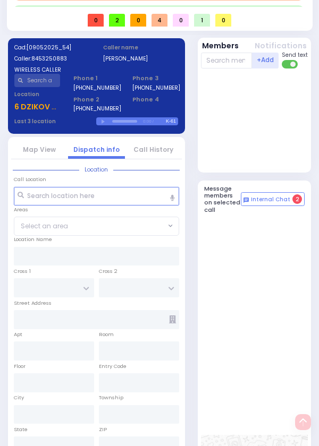
scroll to position [401, 0]
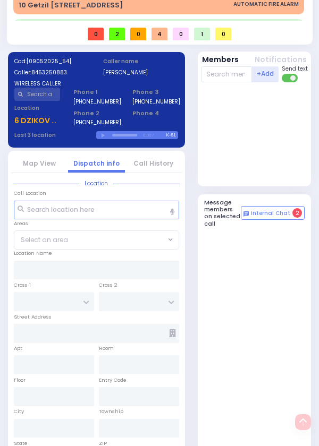
click at [41, 126] on u "6 DZIKOV ST 108 - Use this" at bounding box center [63, 120] width 99 height 11
click at [47, 139] on label "Last 3 location" at bounding box center [55, 135] width 82 height 8
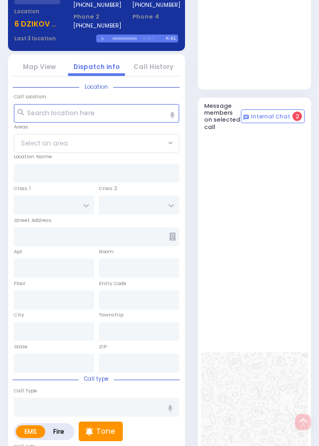
scroll to position [504, 0]
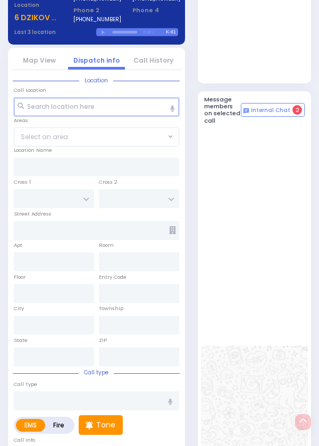
select select
radio input "true"
select select
type input "6 DZIKOV ST"
type input "108"
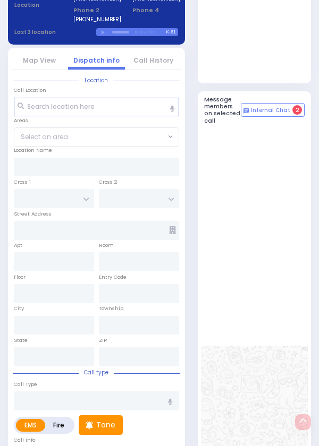
type input "[PERSON_NAME]"
type input "[US_STATE]"
type input "10950"
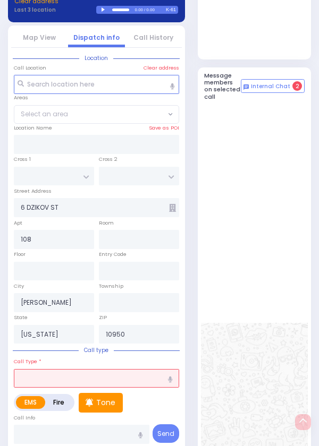
select select
radio input "true"
select select
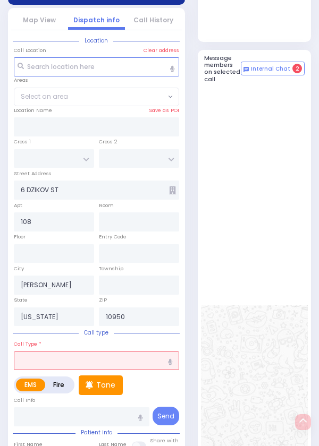
click at [130, 371] on input "text" at bounding box center [96, 361] width 165 height 19
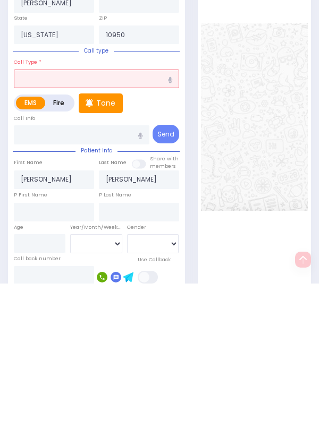
scroll to position [675, 0]
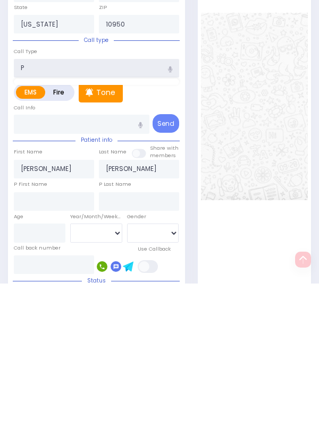
type input "Pa"
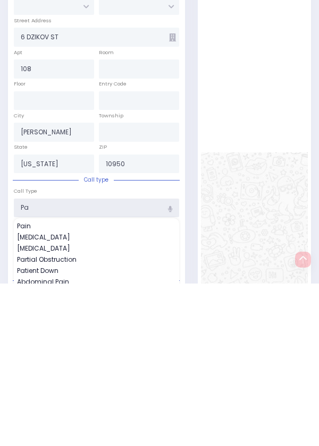
select select
radio input "true"
select select
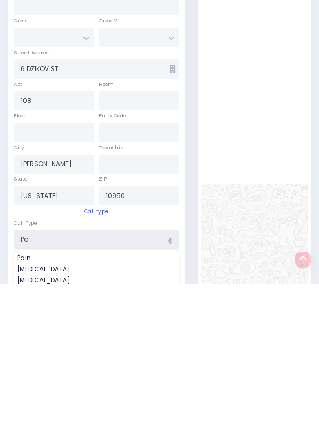
select select
radio input "true"
select select
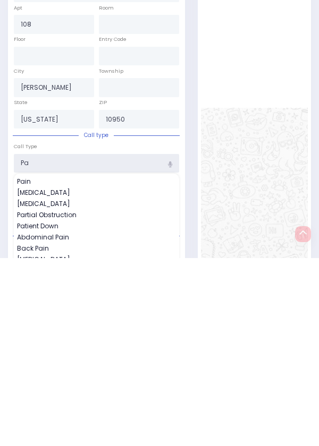
scroll to position [556, 0]
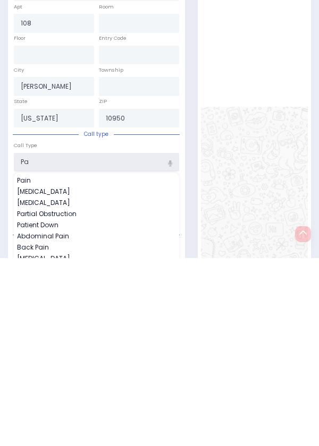
type input "P"
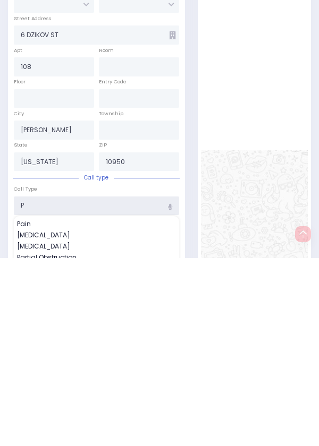
select select
radio input "true"
select select
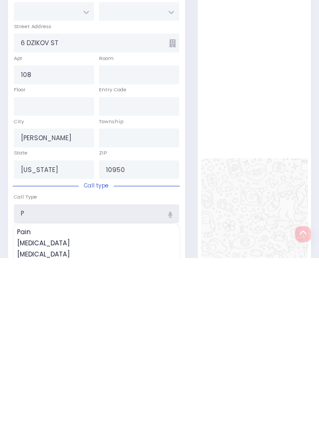
type input "Pa"
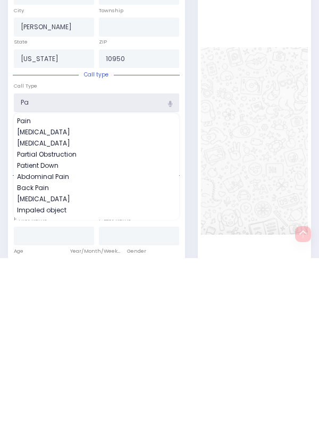
scroll to position [618, 0]
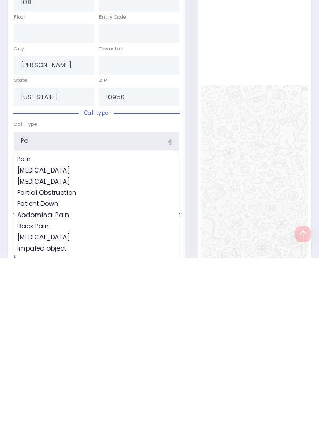
select select
radio input "true"
select select
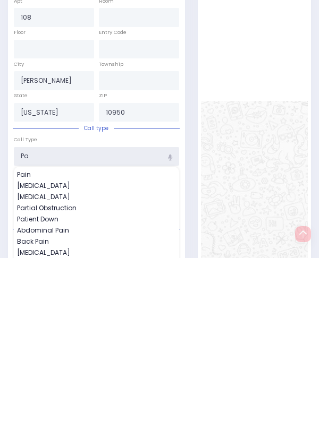
scroll to position [568, 0]
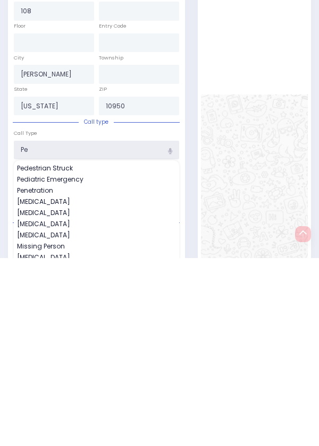
type input "P"
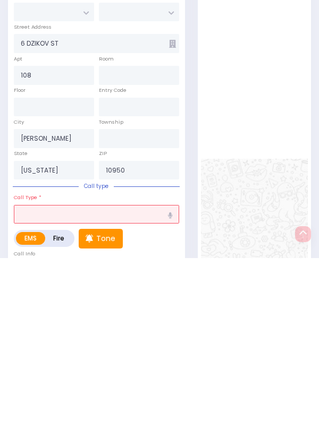
select select
radio input "true"
select select
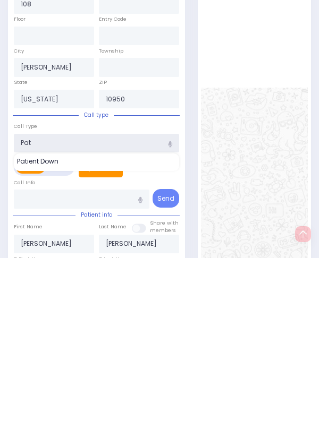
scroll to position [575, 0]
type input "Patient"
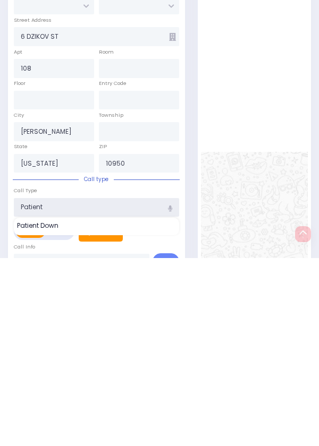
select select
radio input "true"
select select
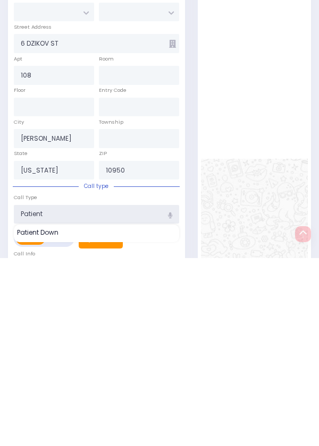
select select
radio input "true"
select select
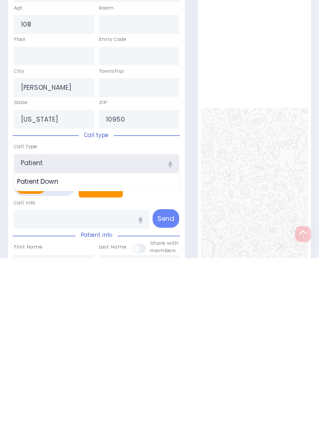
scroll to position [556, 0]
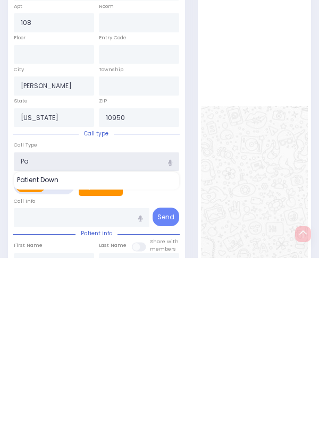
type input "P"
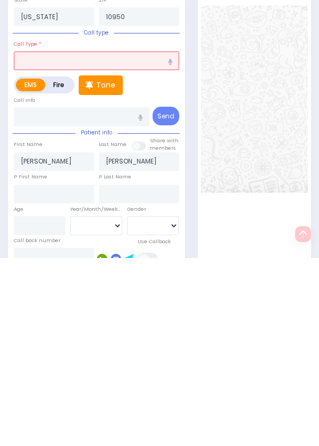
scroll to position [659, 0]
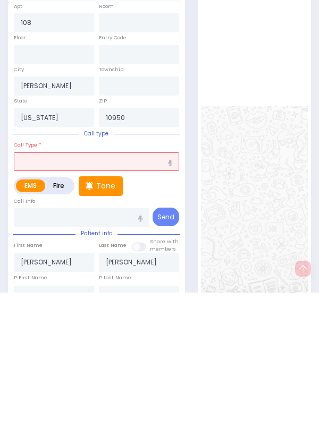
click at [131, 281] on div "ZIP 10950" at bounding box center [138, 264] width 85 height 31
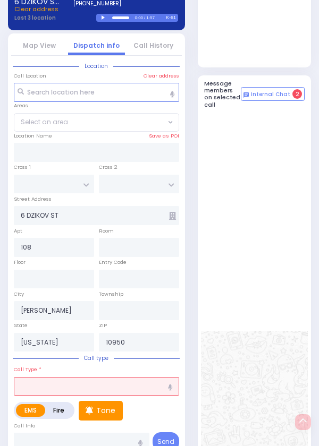
scroll to position [504, 0]
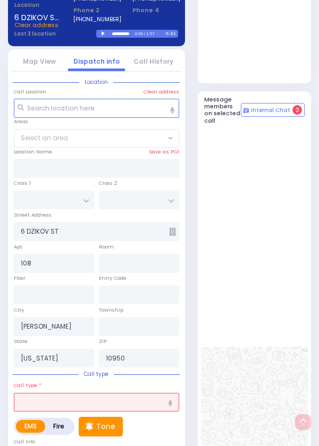
select select
radio input "true"
select select
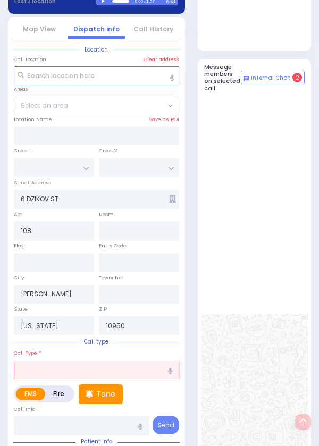
select select
radio input "true"
select select
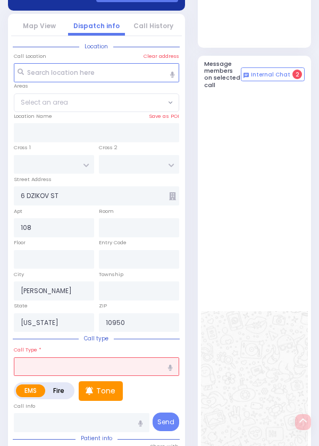
scroll to position [540, 0]
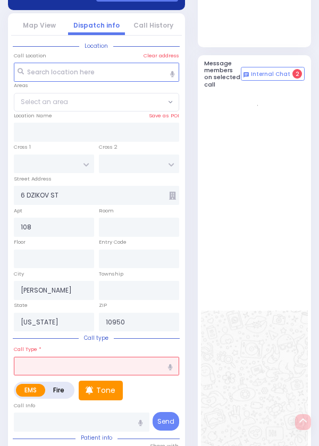
click at [129, 401] on div "EMS Fire Tone" at bounding box center [96, 388] width 165 height 24
click at [131, 376] on input "text" at bounding box center [96, 366] width 165 height 19
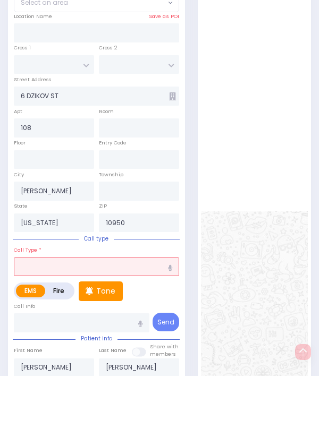
scroll to position [675, 0]
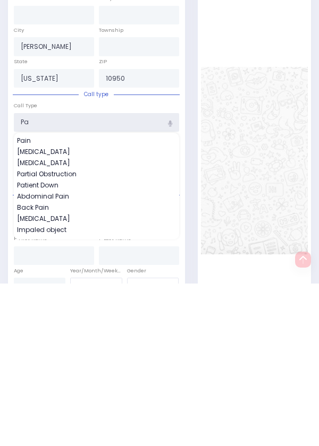
type input "Pat"
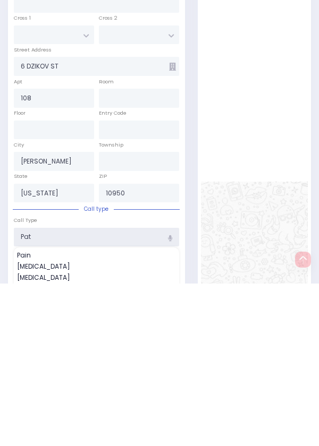
scroll to position [504, 0]
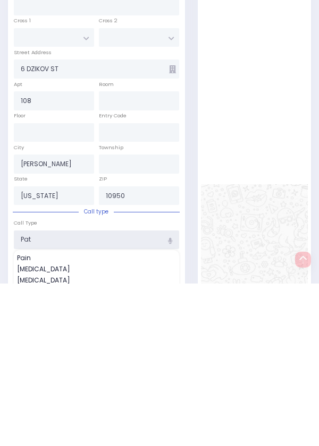
select select
radio input "true"
select select
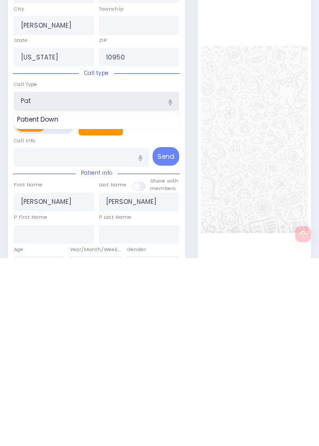
scroll to position [630, 0]
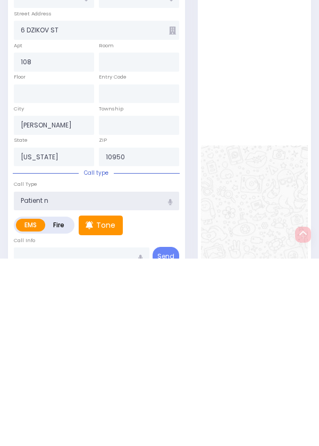
type input "Patient no"
select select
radio input "true"
select select
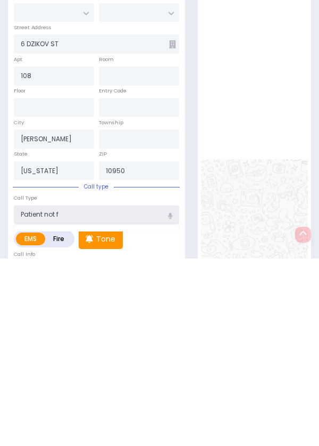
scroll to position [512, 0]
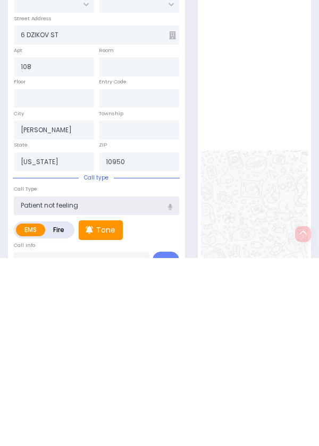
type input "Patient not feeling well"
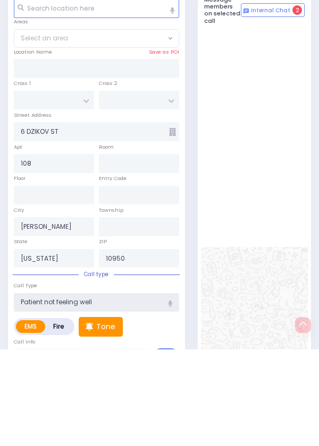
select select
radio input "true"
select select
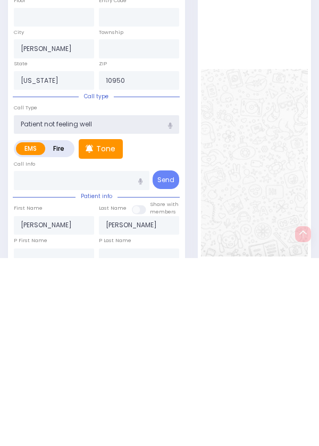
scroll to position [617, 0]
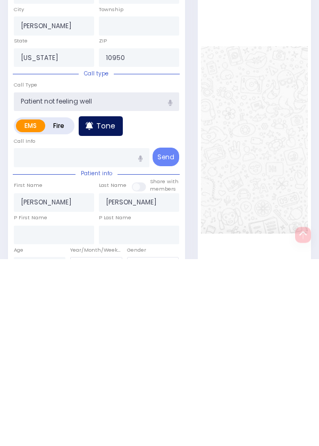
type input "Patient not feeling well"
click at [111, 319] on p "Tone" at bounding box center [105, 313] width 19 height 11
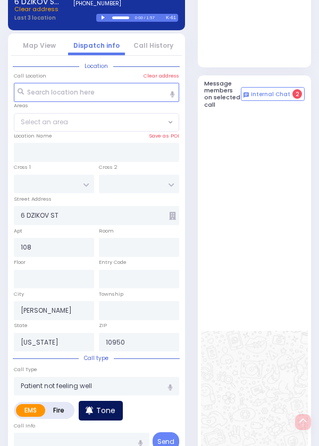
scroll to position [504, 0]
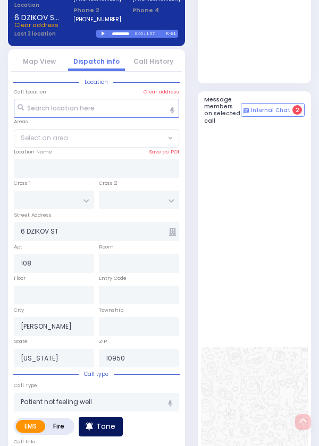
select select
radio input "true"
select select
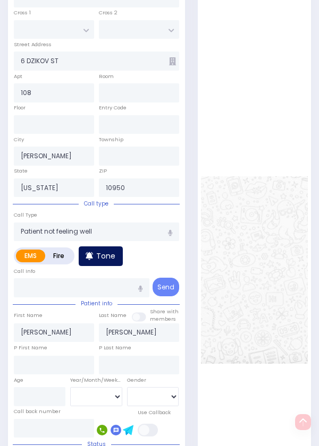
scroll to position [659, 0]
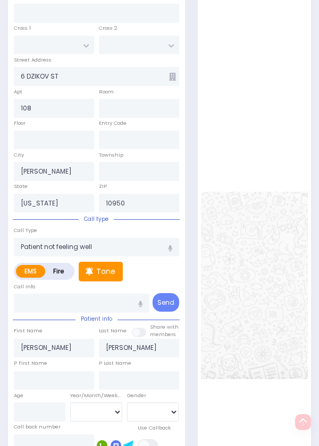
click at [164, 264] on div "Call type Call Type Patient not feeling well EMS Fire Tone" at bounding box center [96, 263] width 170 height 100
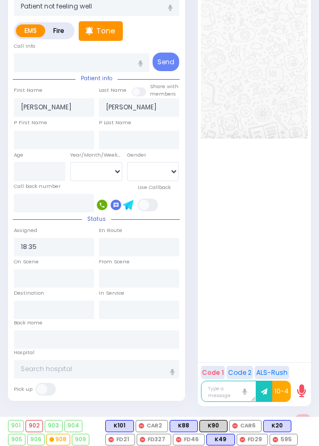
scroll to position [926, 0]
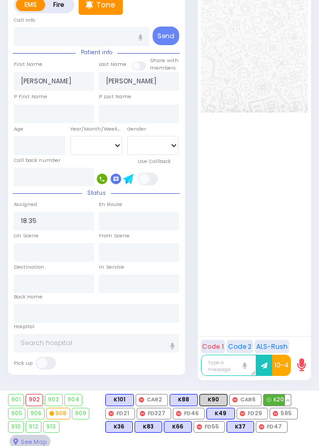
click at [285, 405] on button at bounding box center [288, 400] width 6 height 11
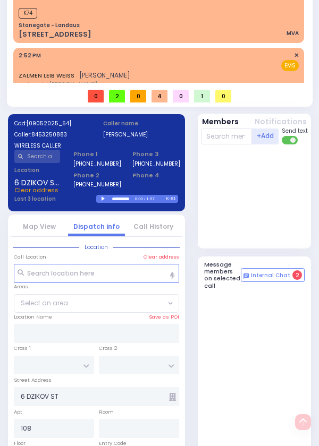
scroll to position [331, 0]
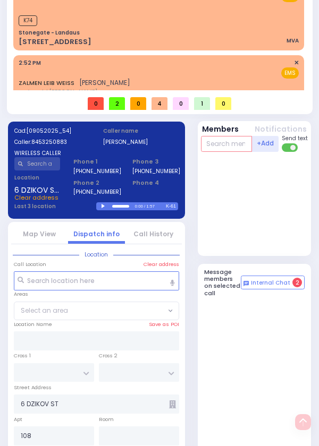
click at [231, 152] on input "text" at bounding box center [226, 144] width 51 height 16
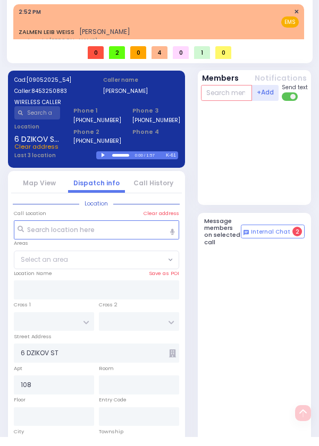
scroll to position [141, 0]
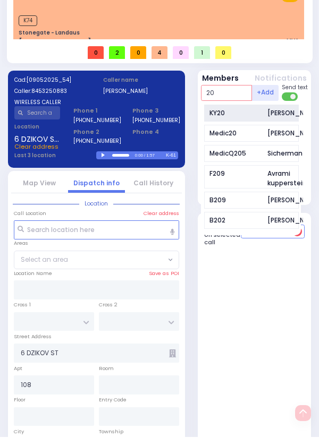
type input "20"
click at [234, 127] on div "KY20" at bounding box center [235, 122] width 53 height 10
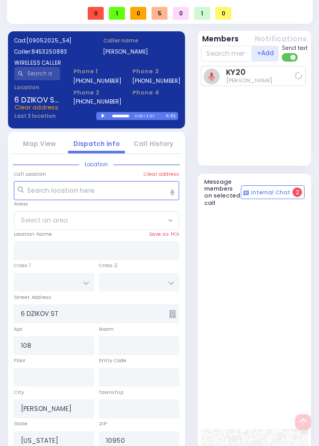
scroll to position [504, 0]
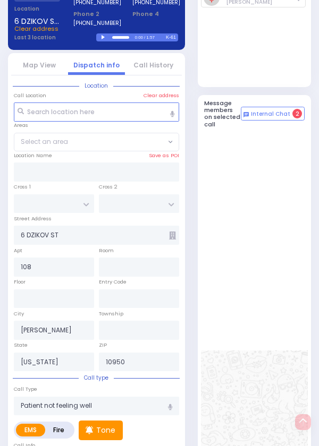
select select
radio input "true"
select select
type input "18:40"
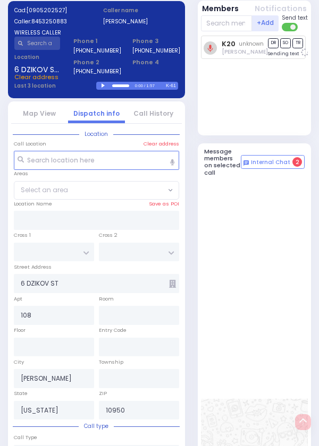
scroll to position [437, 0]
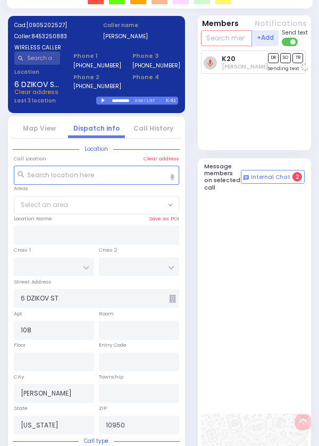
click at [234, 46] on input "text" at bounding box center [226, 38] width 51 height 16
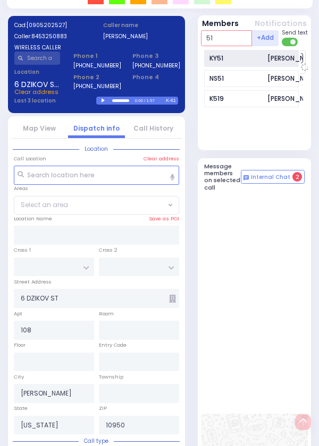
type input "51"
click at [241, 63] on div "KY51" at bounding box center [235, 59] width 53 height 10
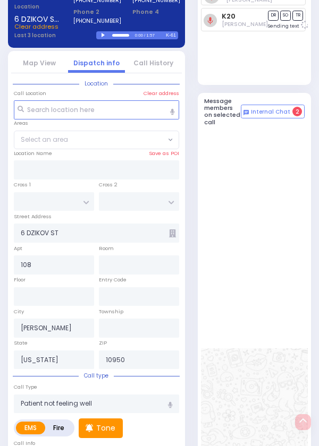
select select
radio input "true"
select select
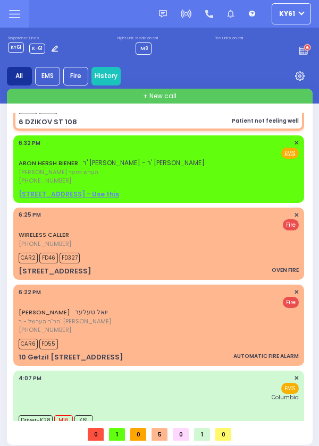
scroll to position [0, 0]
